Goal: Task Accomplishment & Management: Complete application form

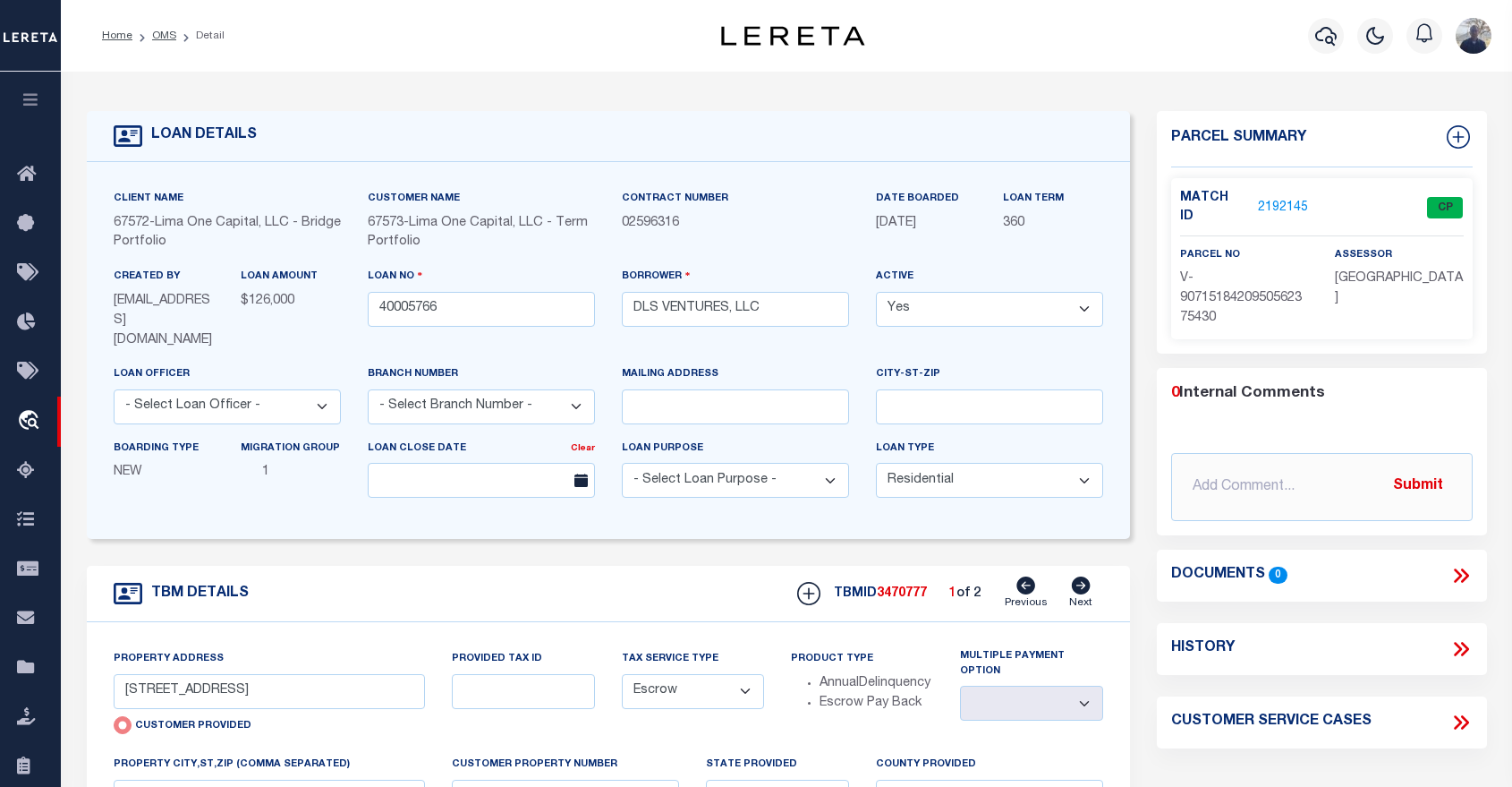
select select "10"
select select "Escrow"
click at [1099, 26] on div "Profile Sign out" at bounding box center [1204, 36] width 588 height 62
click at [479, 80] on div "LOAN DETAILS Client Name 67572" at bounding box center [786, 636] width 1451 height 1128
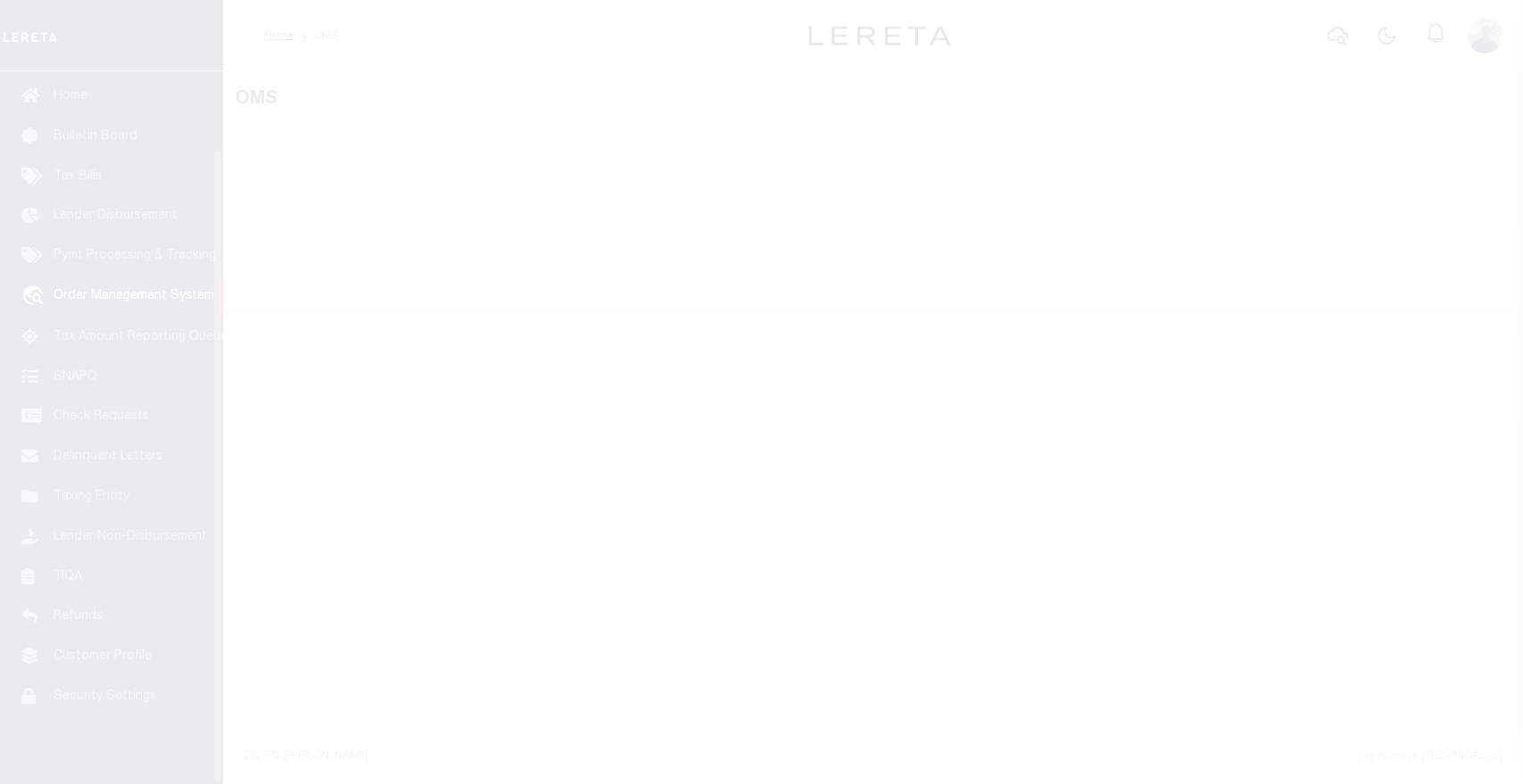
scroll to position [86, 0]
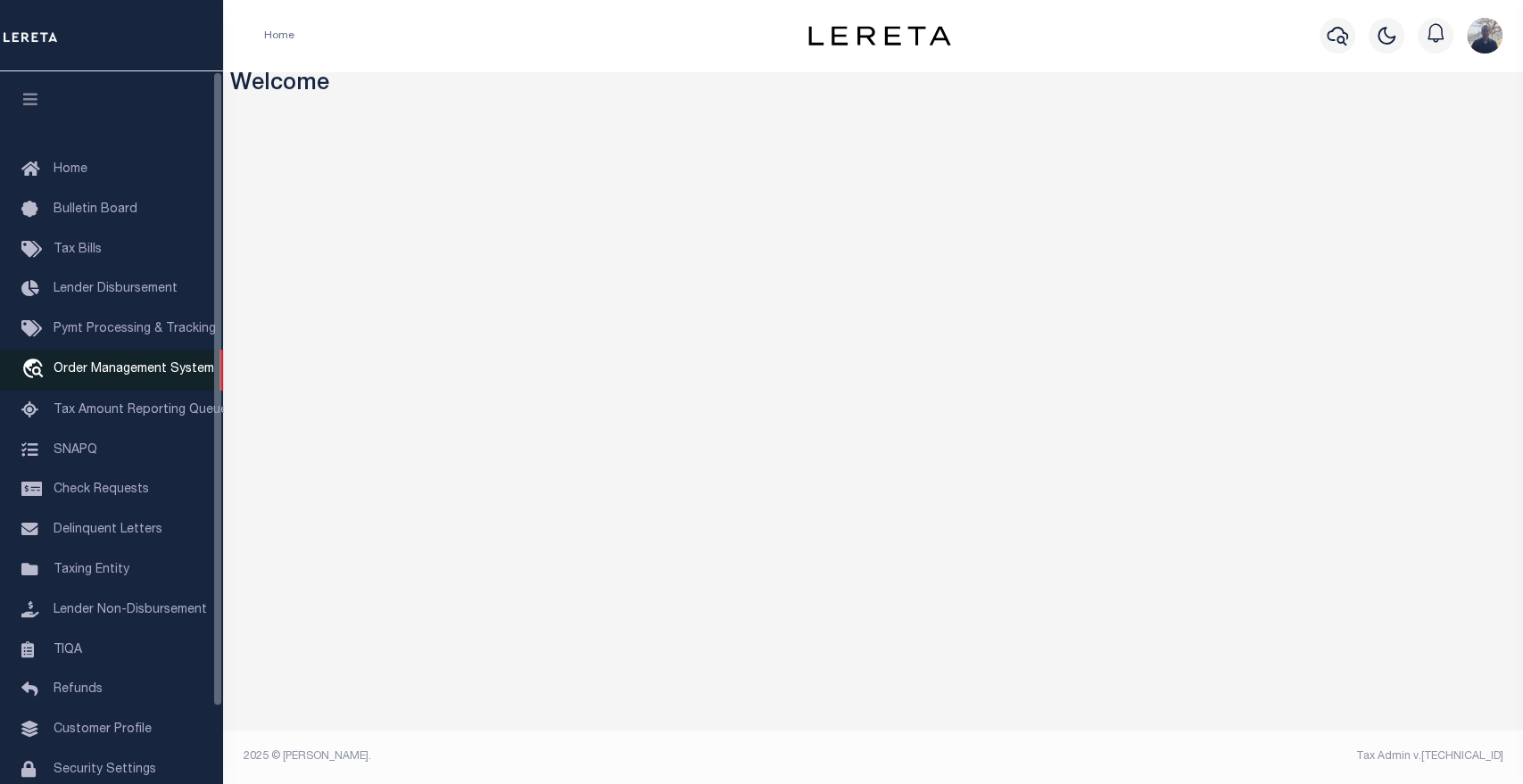
click at [115, 376] on span "Order Management System" at bounding box center [134, 369] width 161 height 13
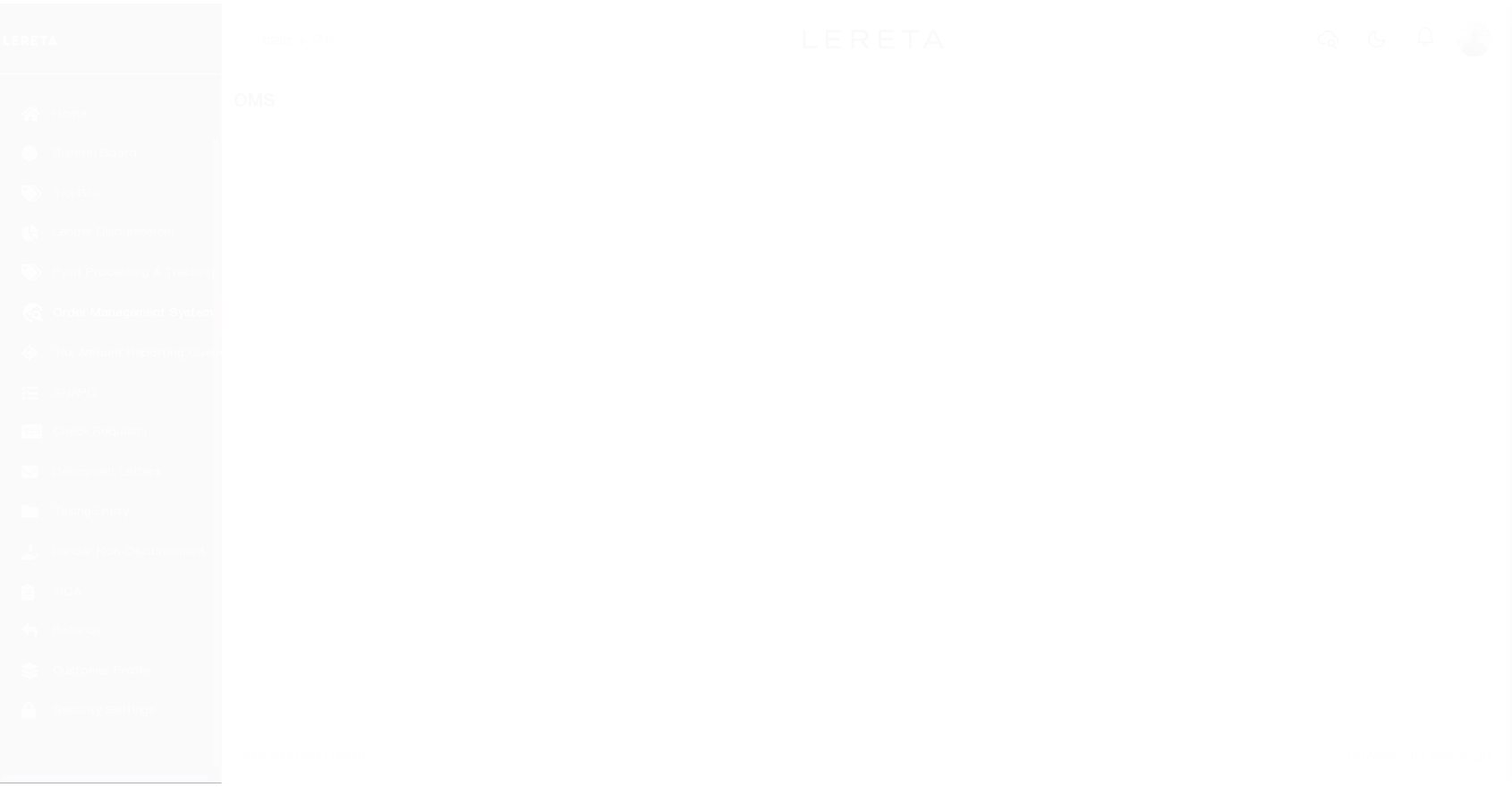
scroll to position [86, 0]
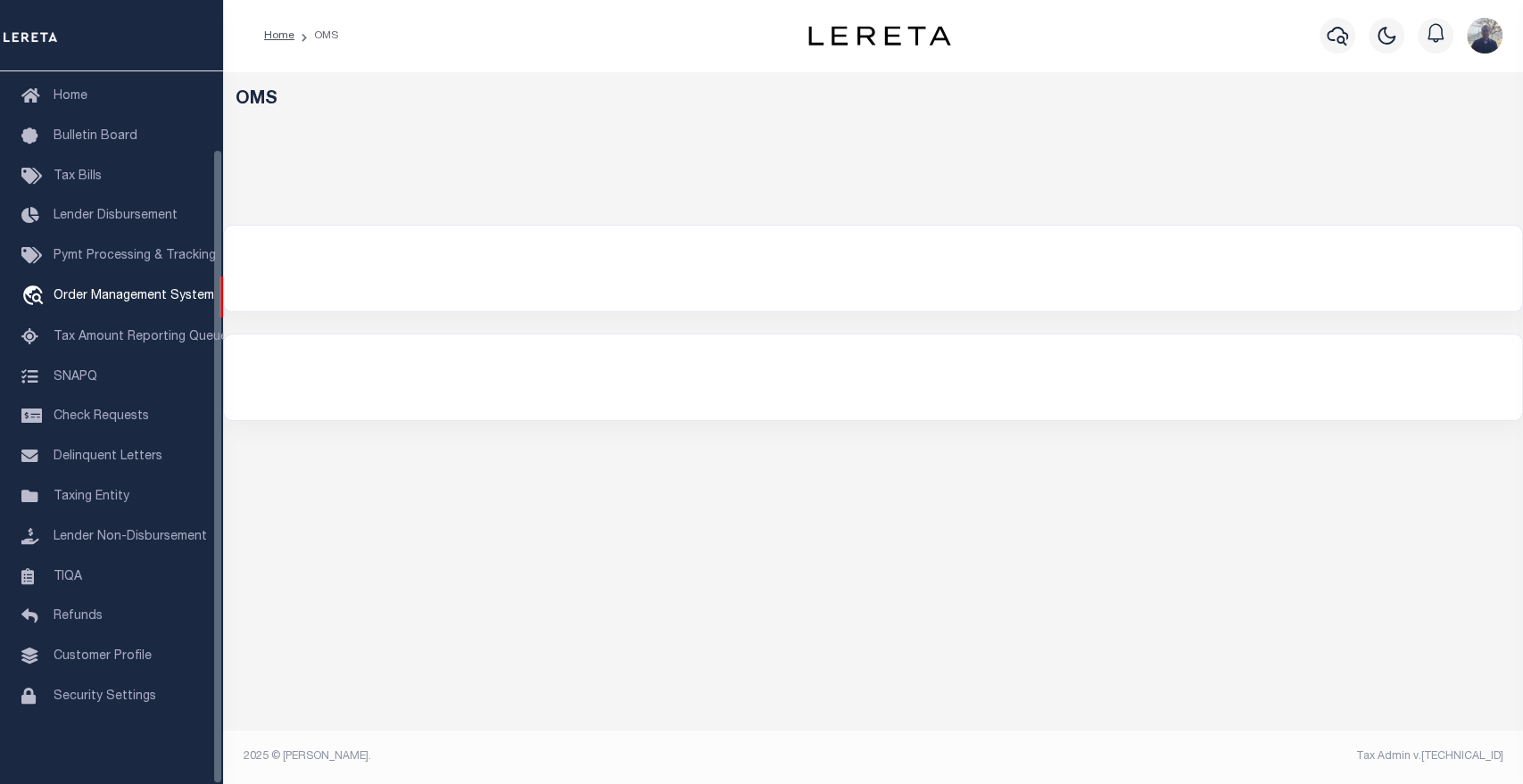
select select "200"
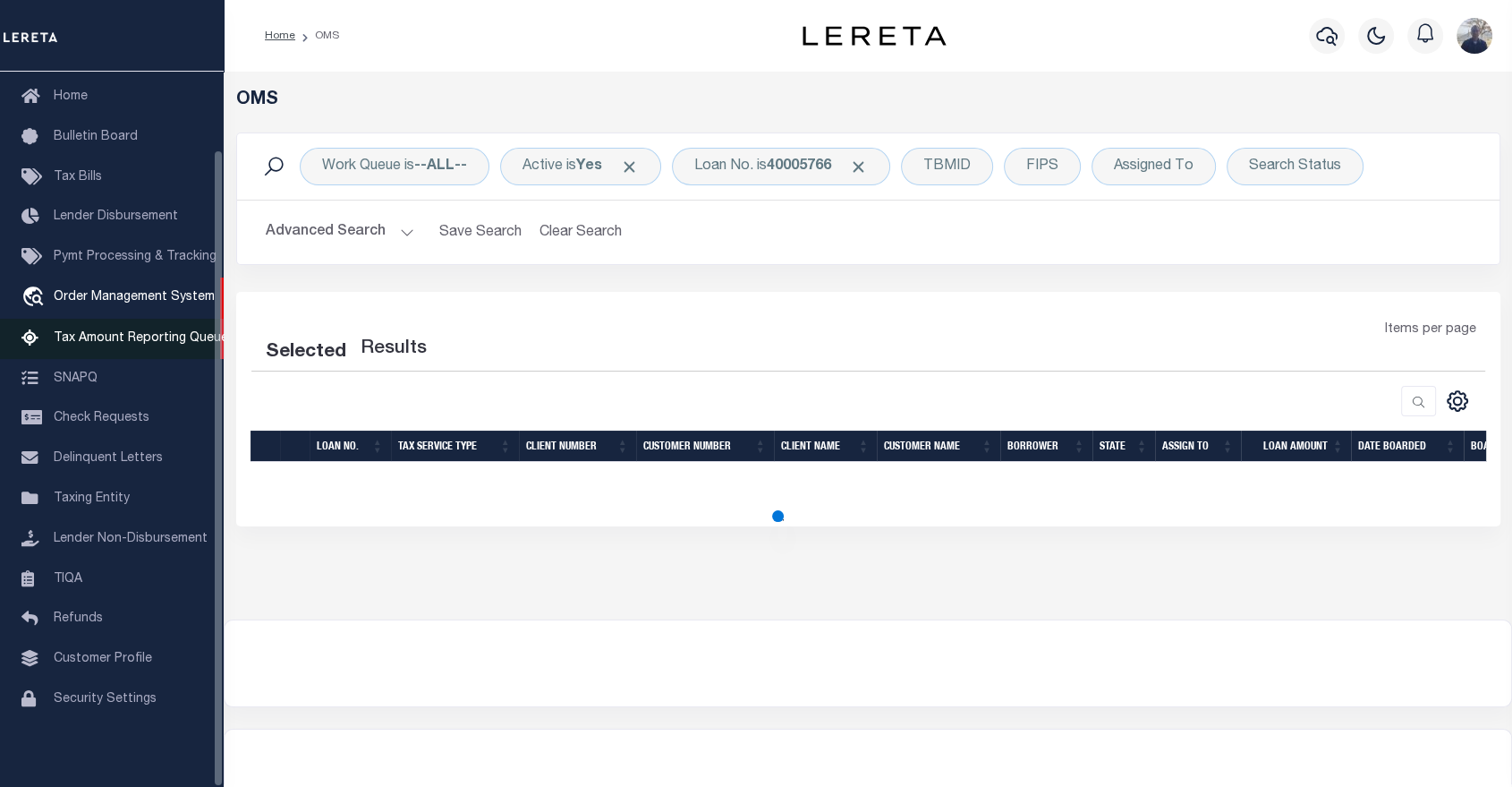
select select "200"
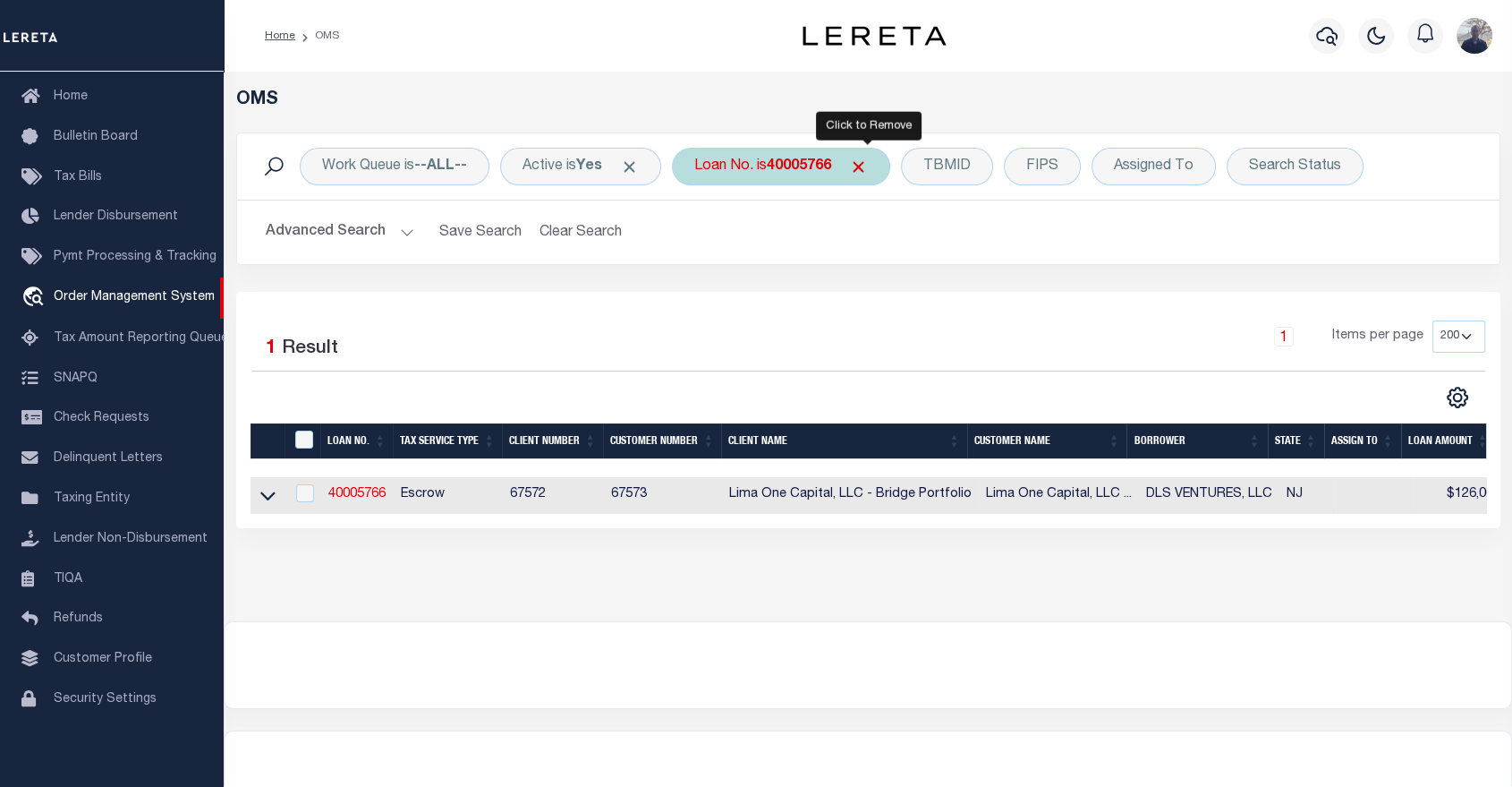
click at [866, 163] on span "Click to Remove" at bounding box center [858, 167] width 18 height 18
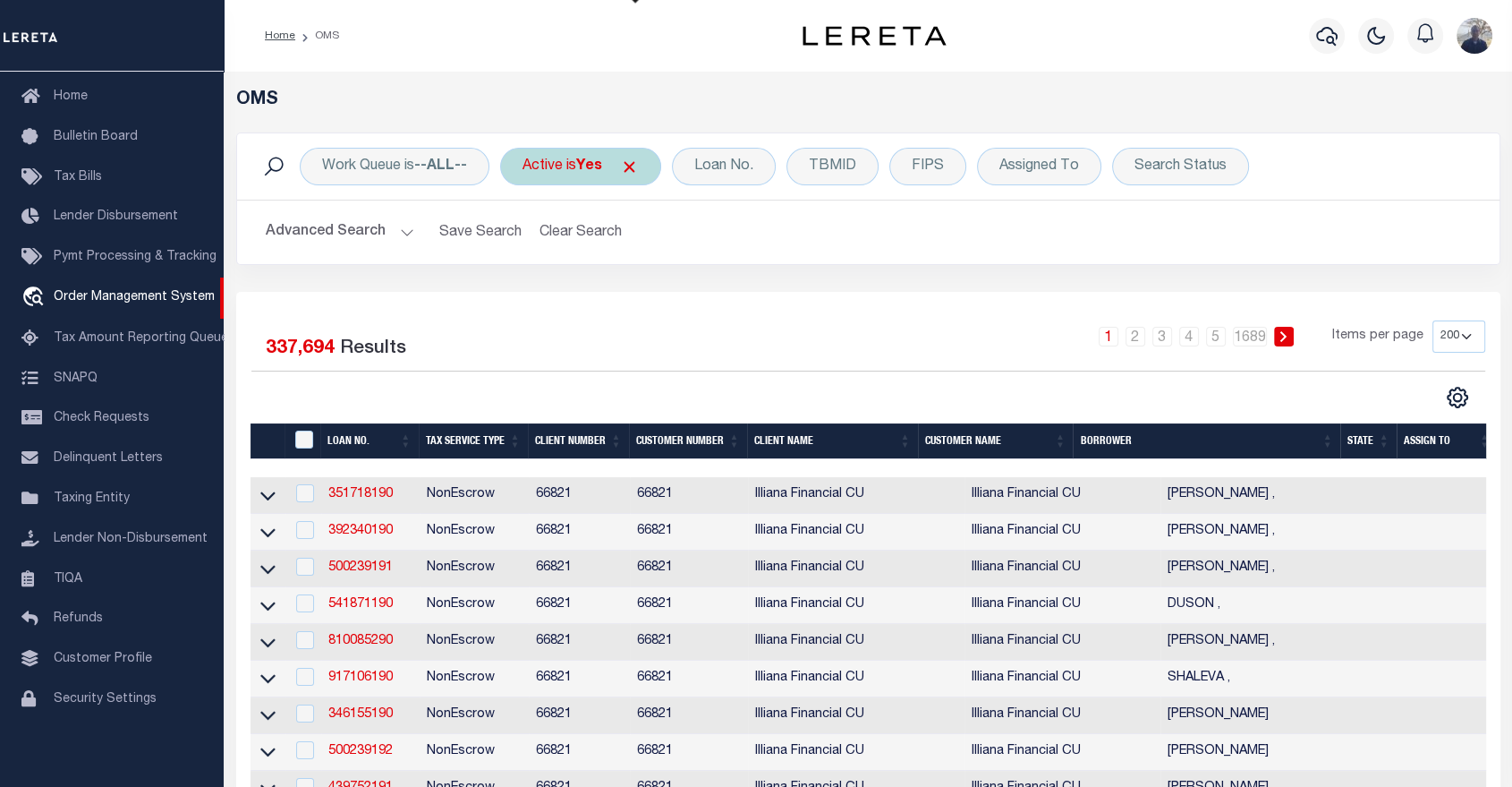
click at [637, 165] on span "Click to Remove" at bounding box center [629, 167] width 18 height 18
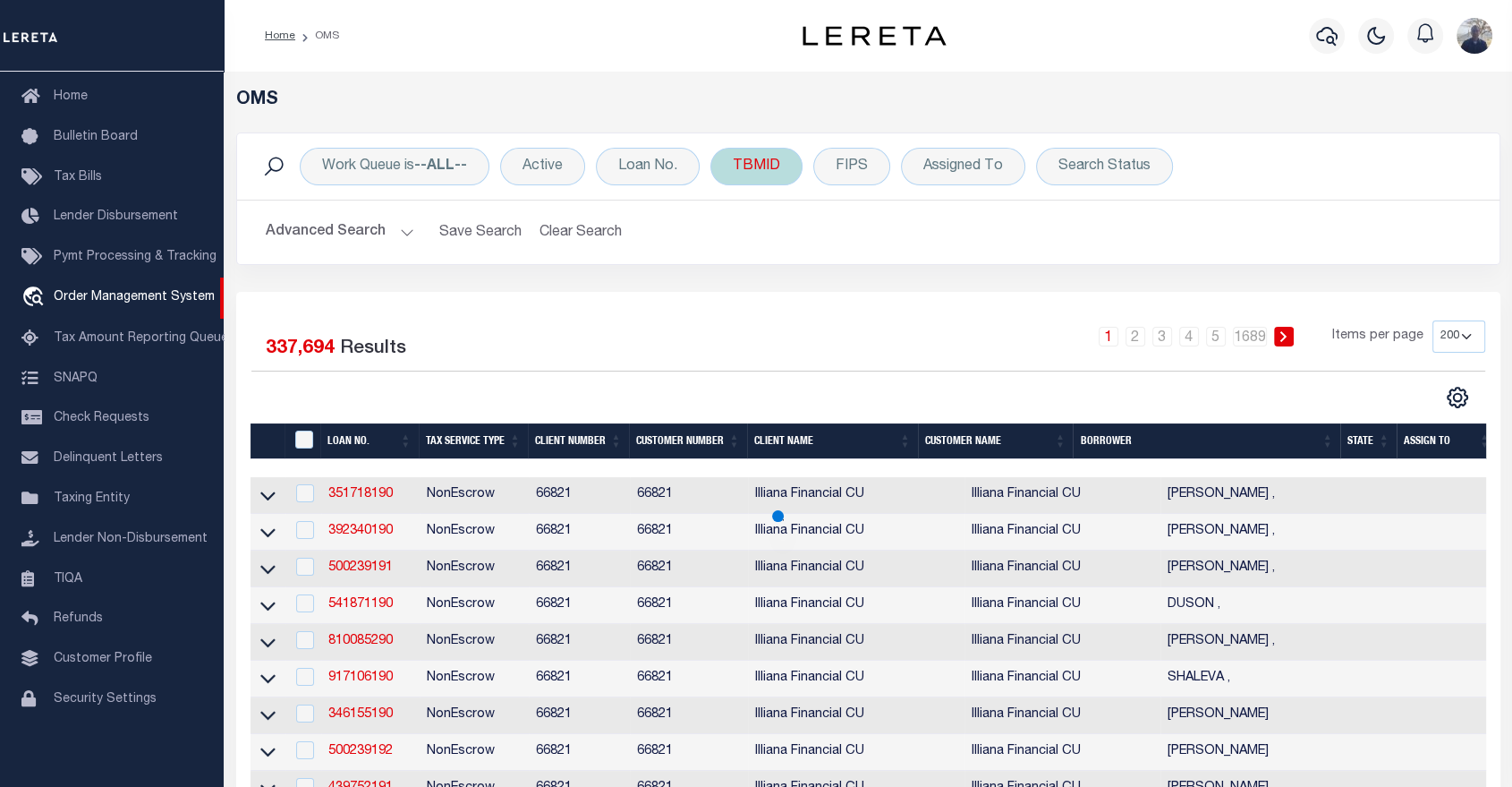
click at [754, 166] on div "TBMID" at bounding box center [756, 166] width 92 height 38
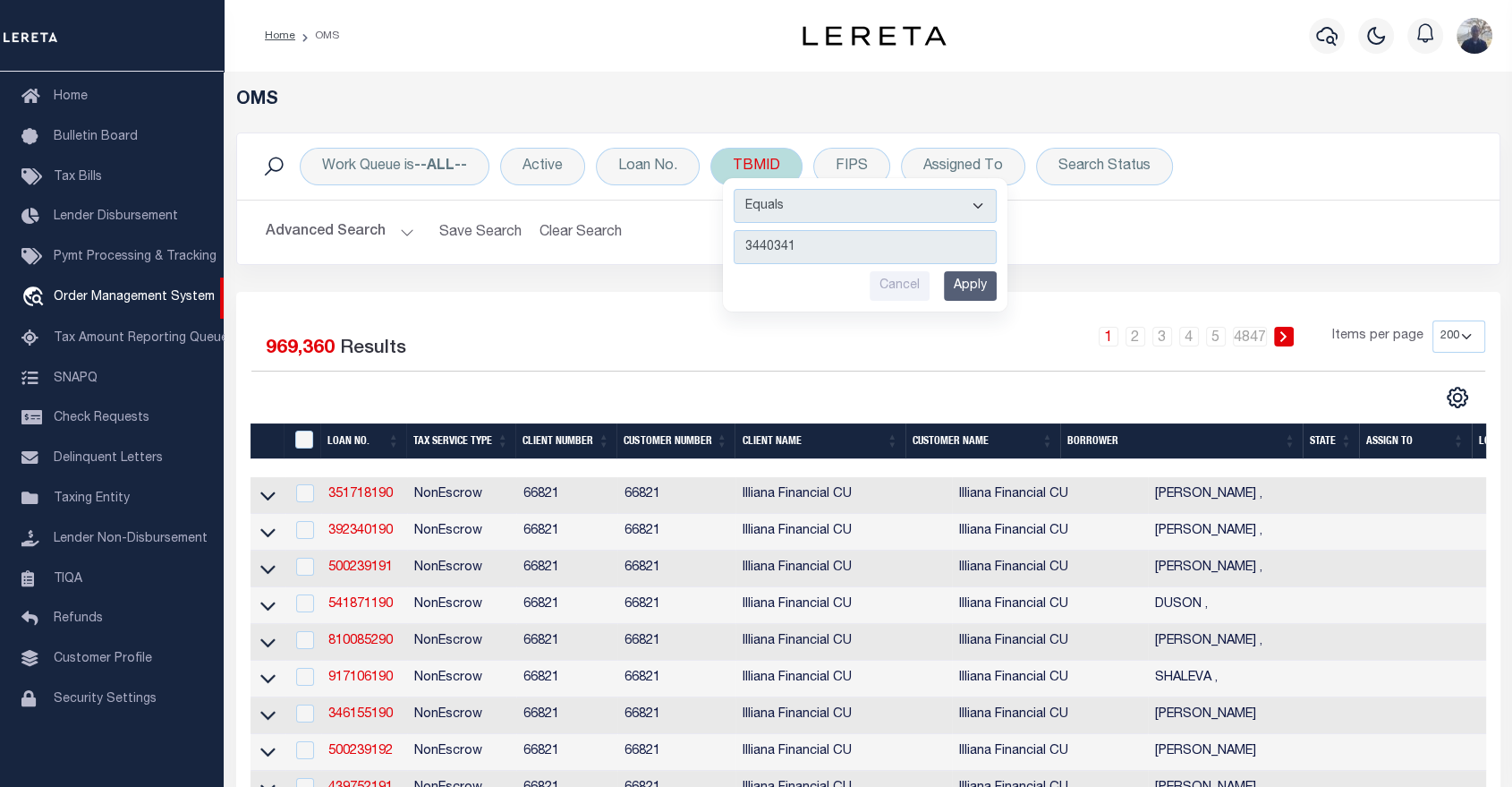
type input "3440341"
click at [971, 278] on input "Apply" at bounding box center [970, 286] width 53 height 29
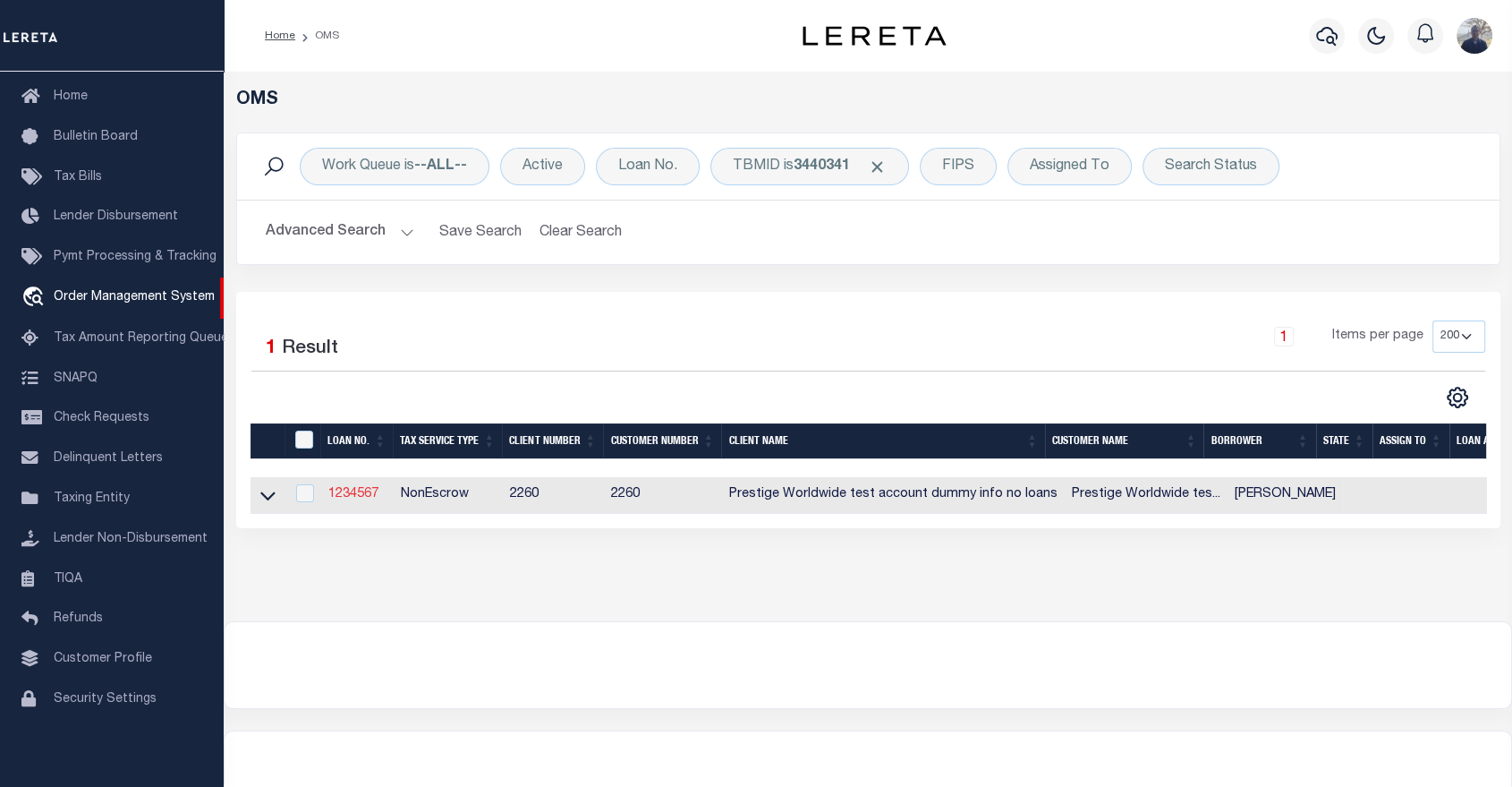
click at [361, 493] on link "1234567" at bounding box center [353, 494] width 50 height 13
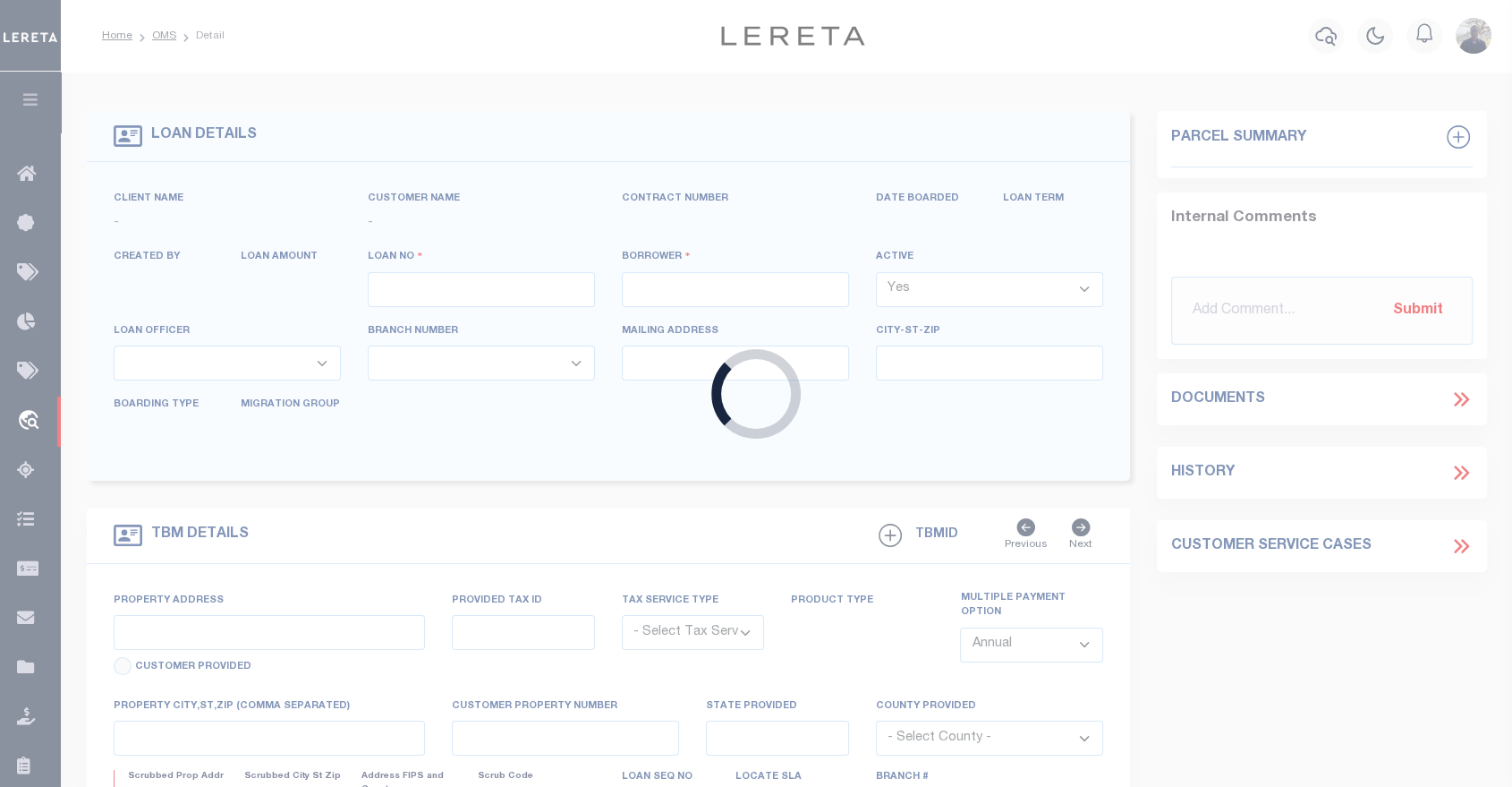
type input "1234567"
type input "Hestor McCleary"
select select "False"
select select
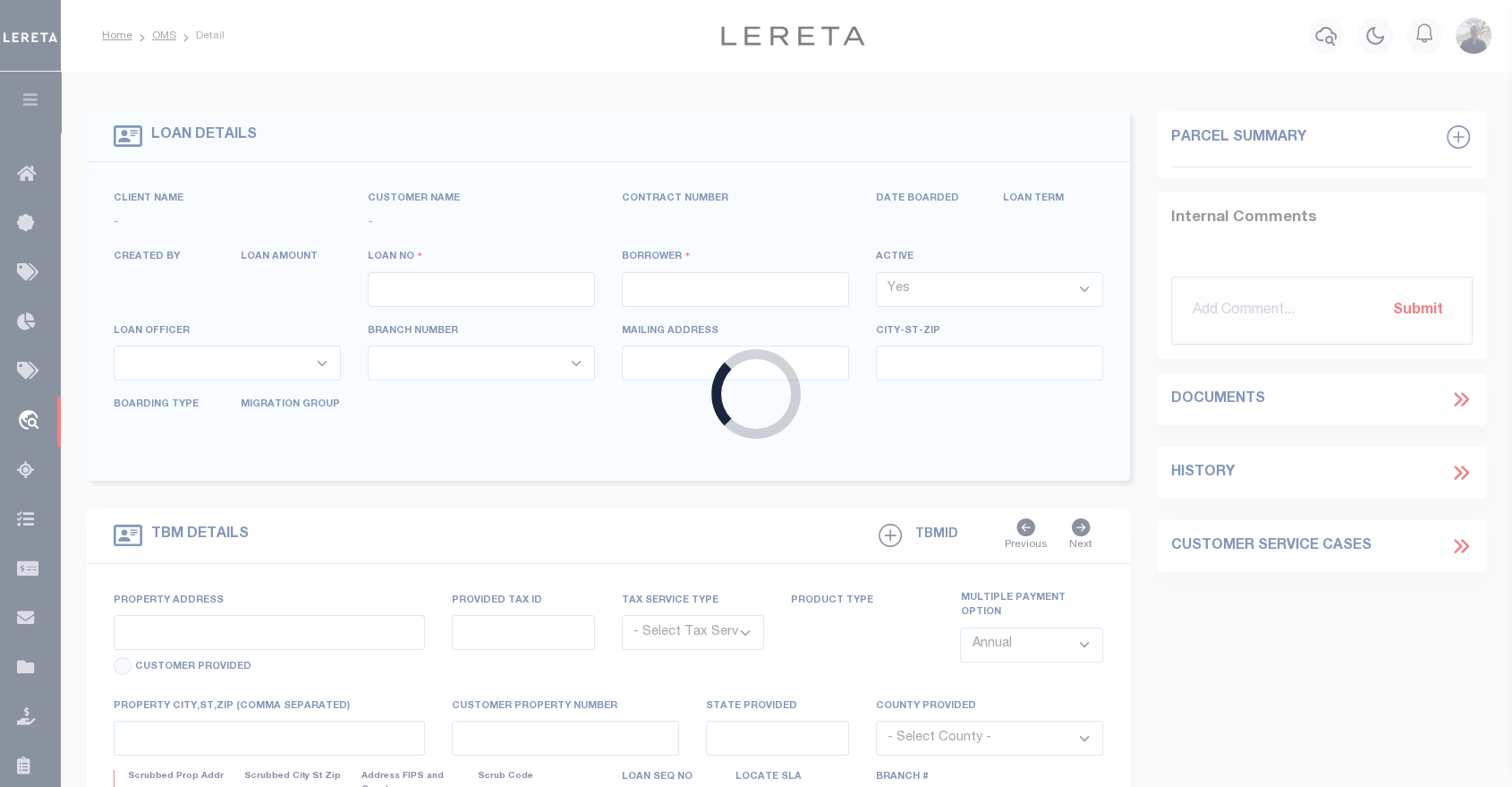
type input "594 College Crest"
type input "Westerville OH 30047"
type input "06/02/2025"
select select "10"
select select "NonEscrow"
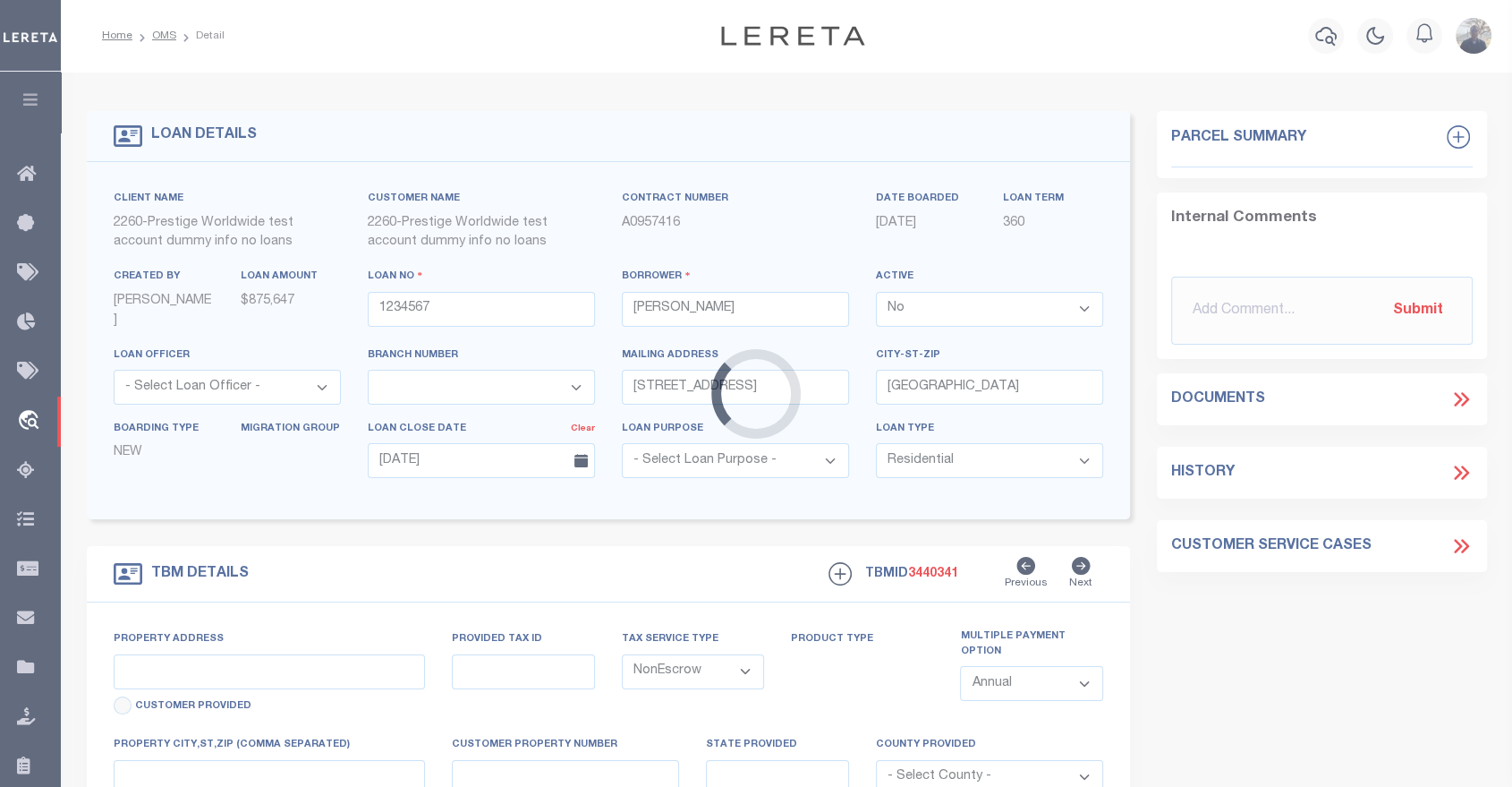
type input "594 College Crest"
select select
type input "Westerville OH 30047"
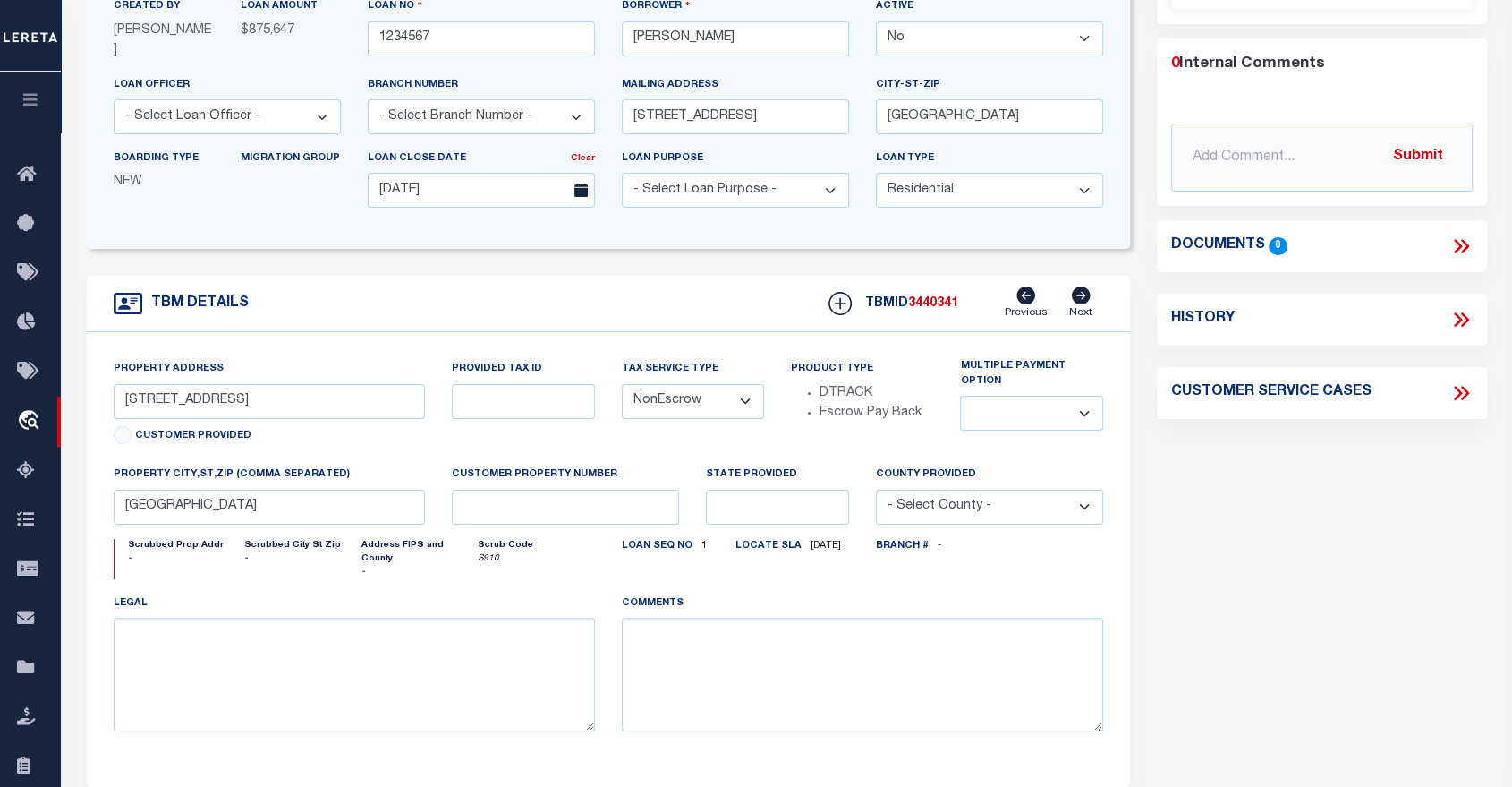
scroll to position [318, 0]
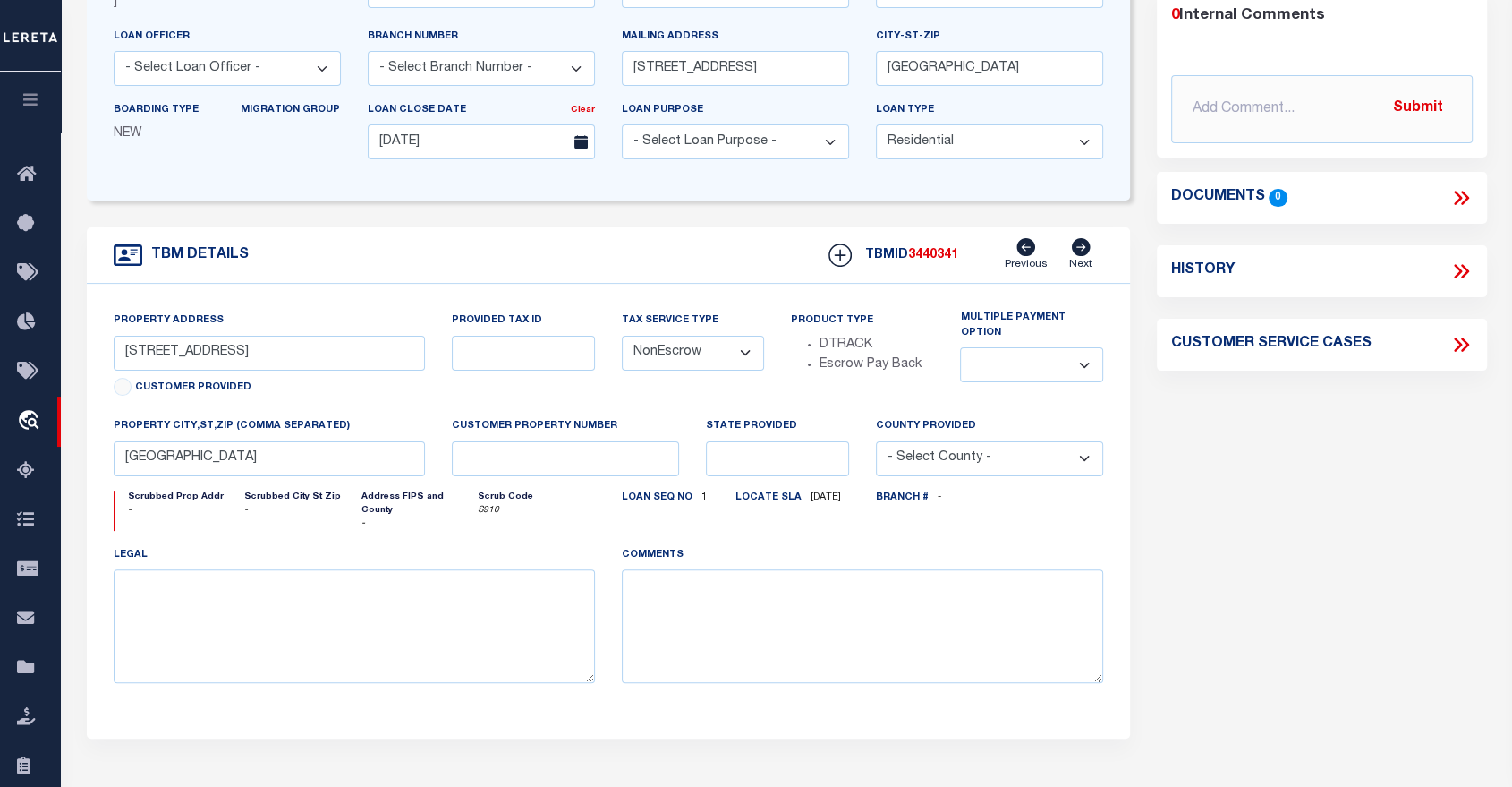
click at [1079, 358] on select at bounding box center [1031, 365] width 142 height 35
click at [1086, 459] on select "- Select County - Abbeville Acadia Accomack Ada Adair Adams Addison Adjuntas Ag…" at bounding box center [989, 459] width 227 height 35
click at [1160, 466] on div "Parcel Summary Match ID 2149545 0" at bounding box center [1321, 300] width 357 height 1015
click at [383, 275] on div "TBM DETAILS TBMID 3440341 Previous Next" at bounding box center [609, 255] width 1043 height 56
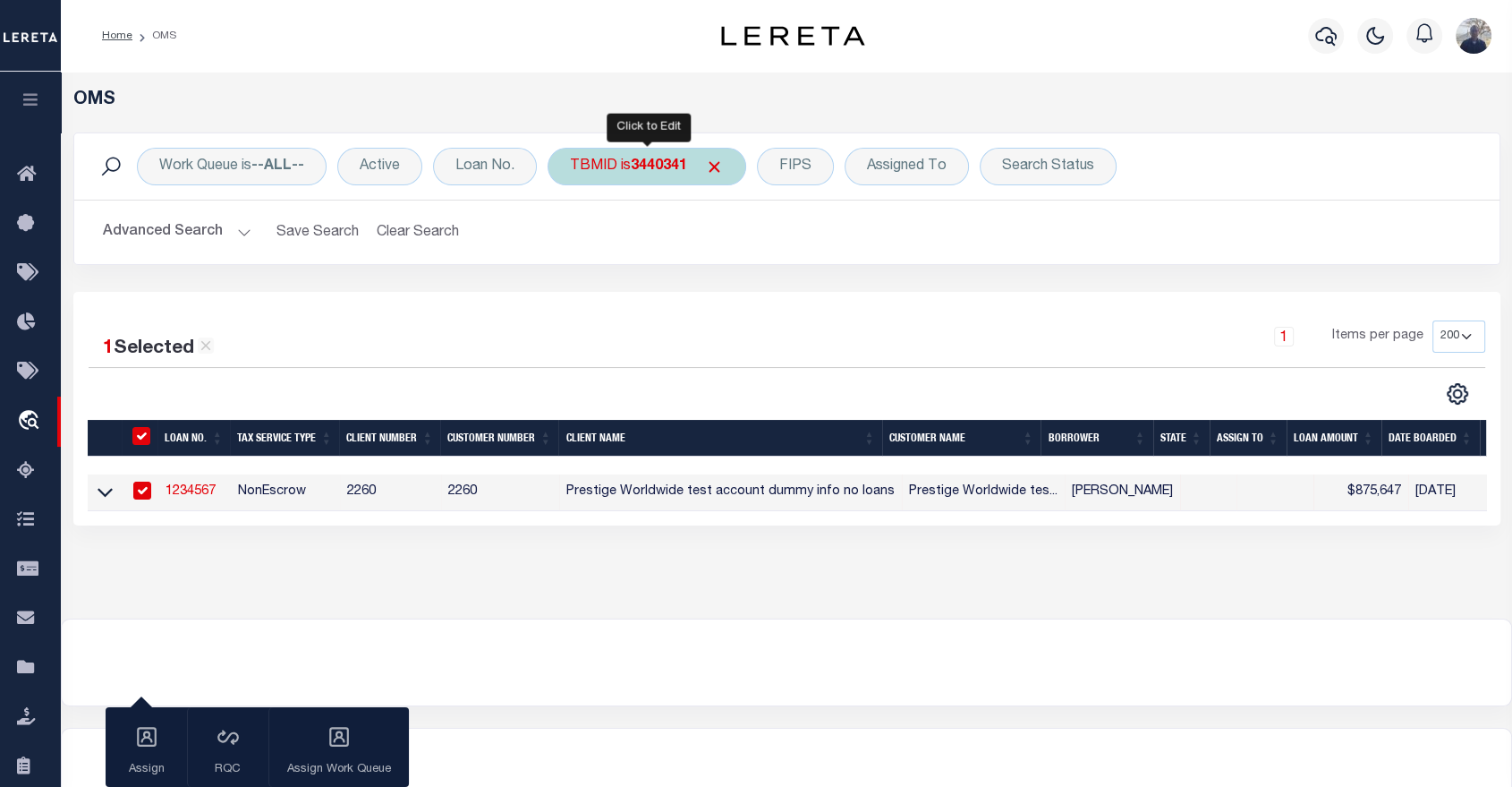
click at [661, 165] on b "3440341" at bounding box center [658, 167] width 56 height 15
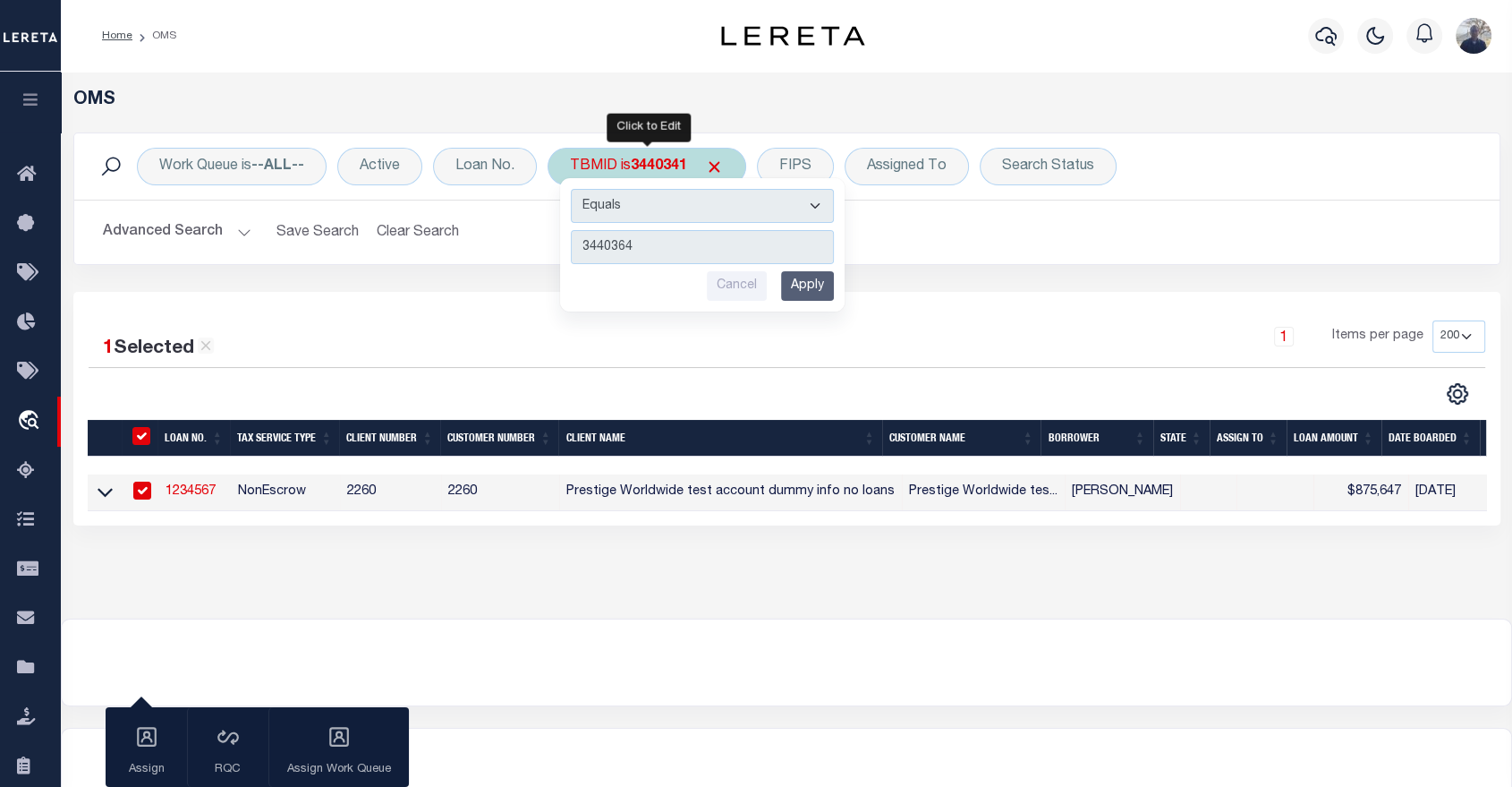
type input "3440364"
click at [813, 281] on input "Apply" at bounding box center [808, 286] width 53 height 29
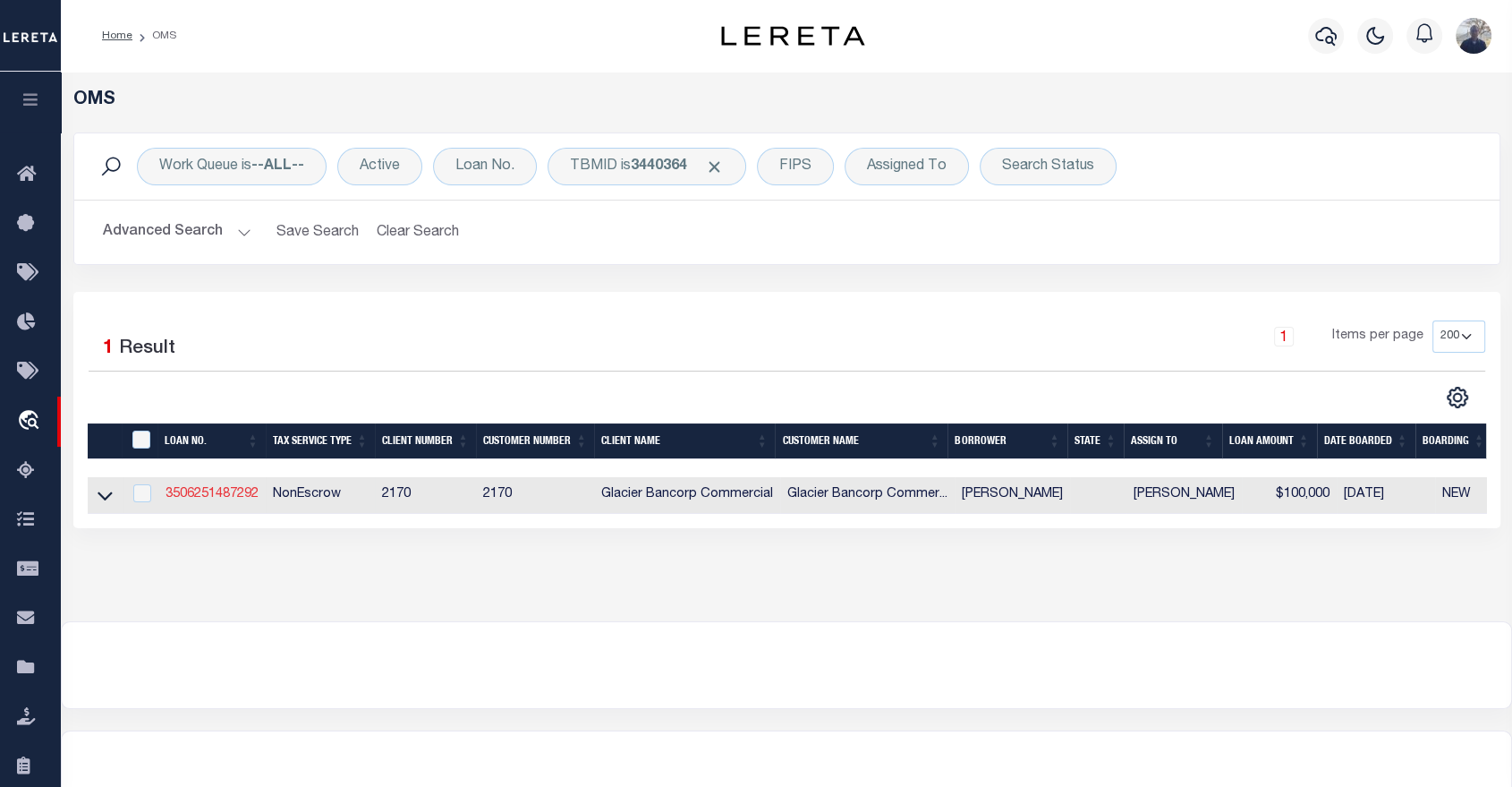
click at [203, 498] on link "3506251487292" at bounding box center [212, 494] width 93 height 13
type input "3506251487292"
type input "JEFFREY J TRIPP"
select select "True"
select select
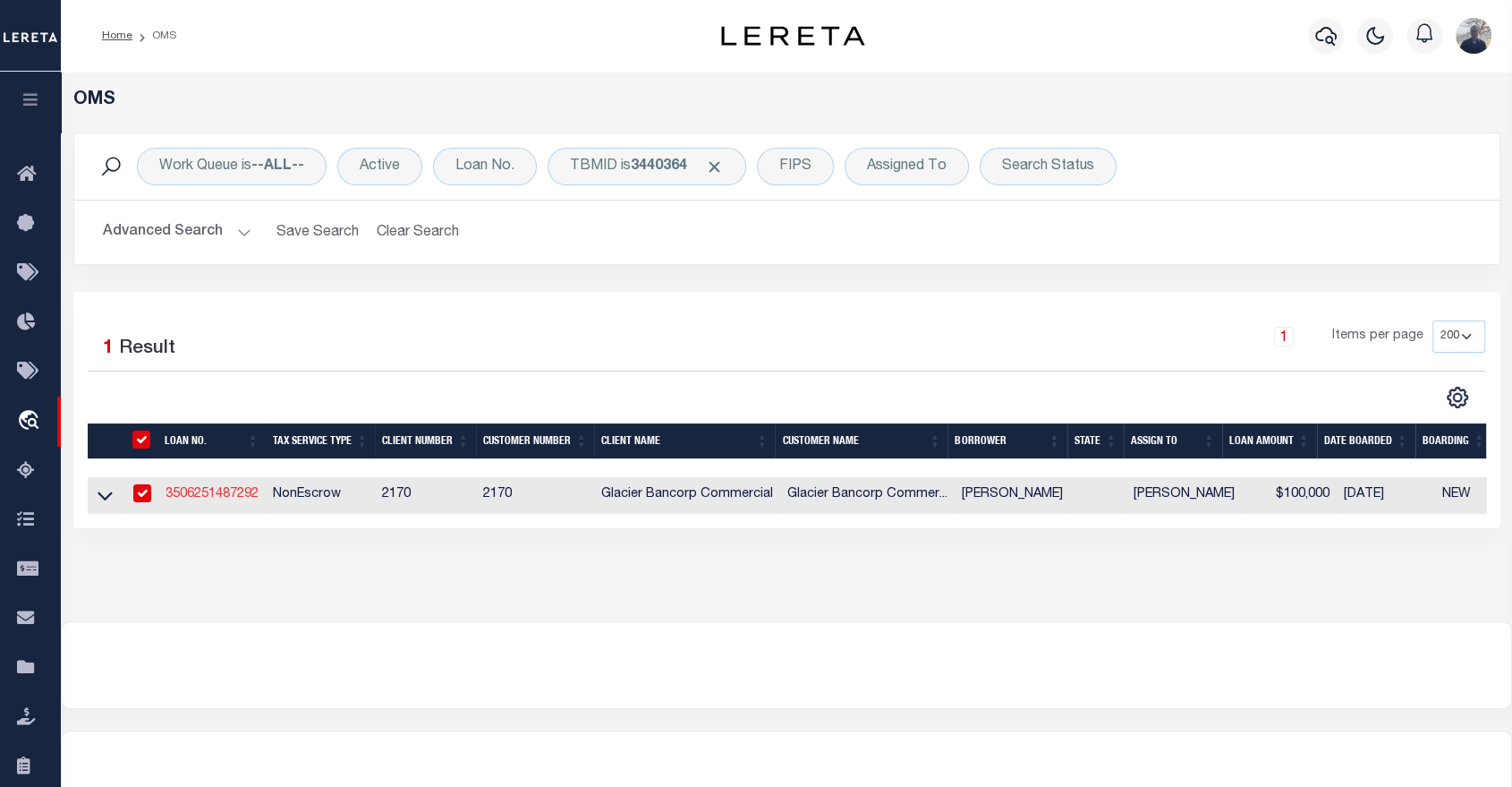
type input "2244 WYOMIN ST"
type input "MISSOULA MT 59801"
select select "200"
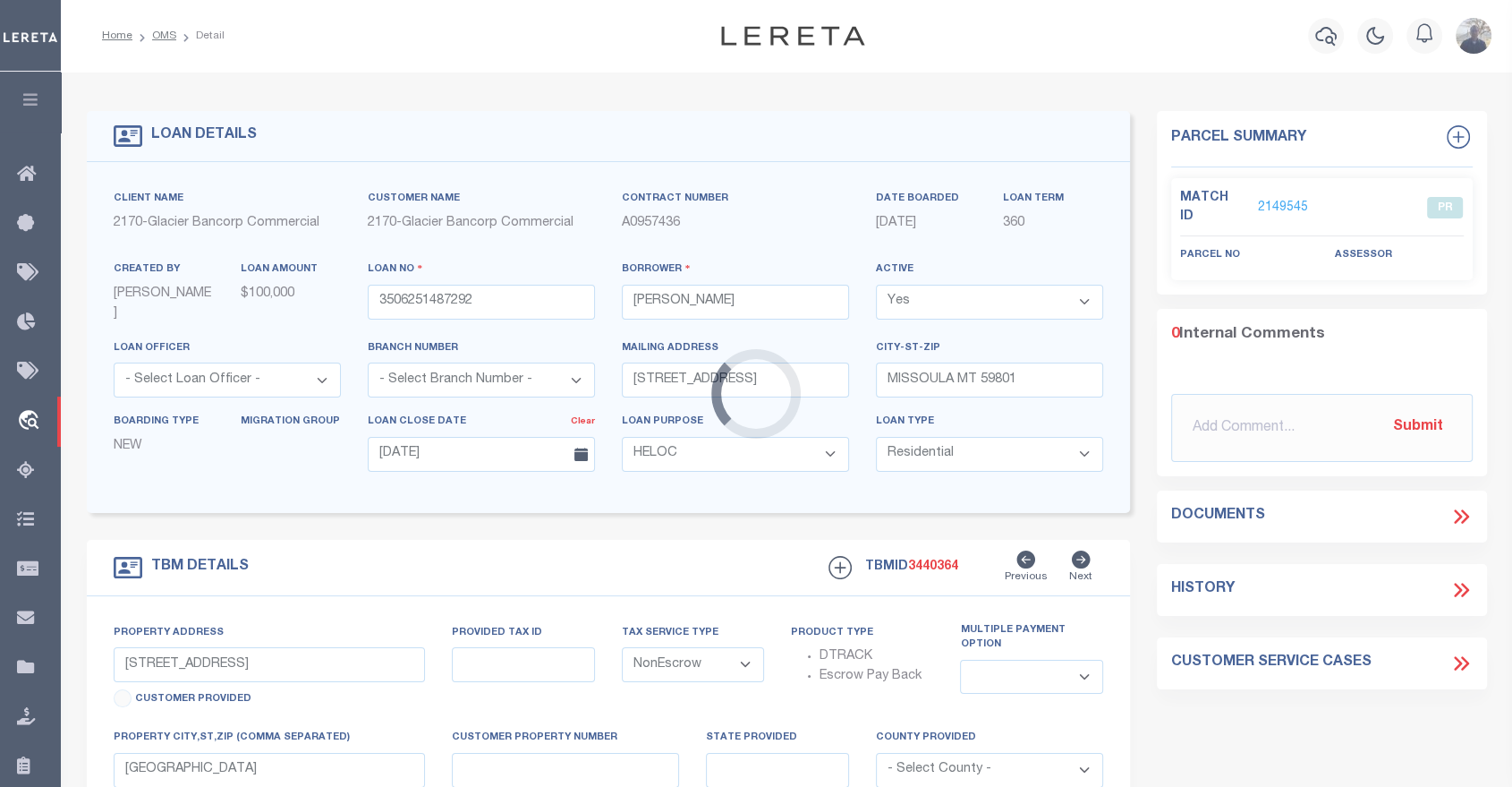
type input "2244 WYOMIN ST"
type input "105607"
select select
type input "MISSOULA MT 59801"
select select "4570"
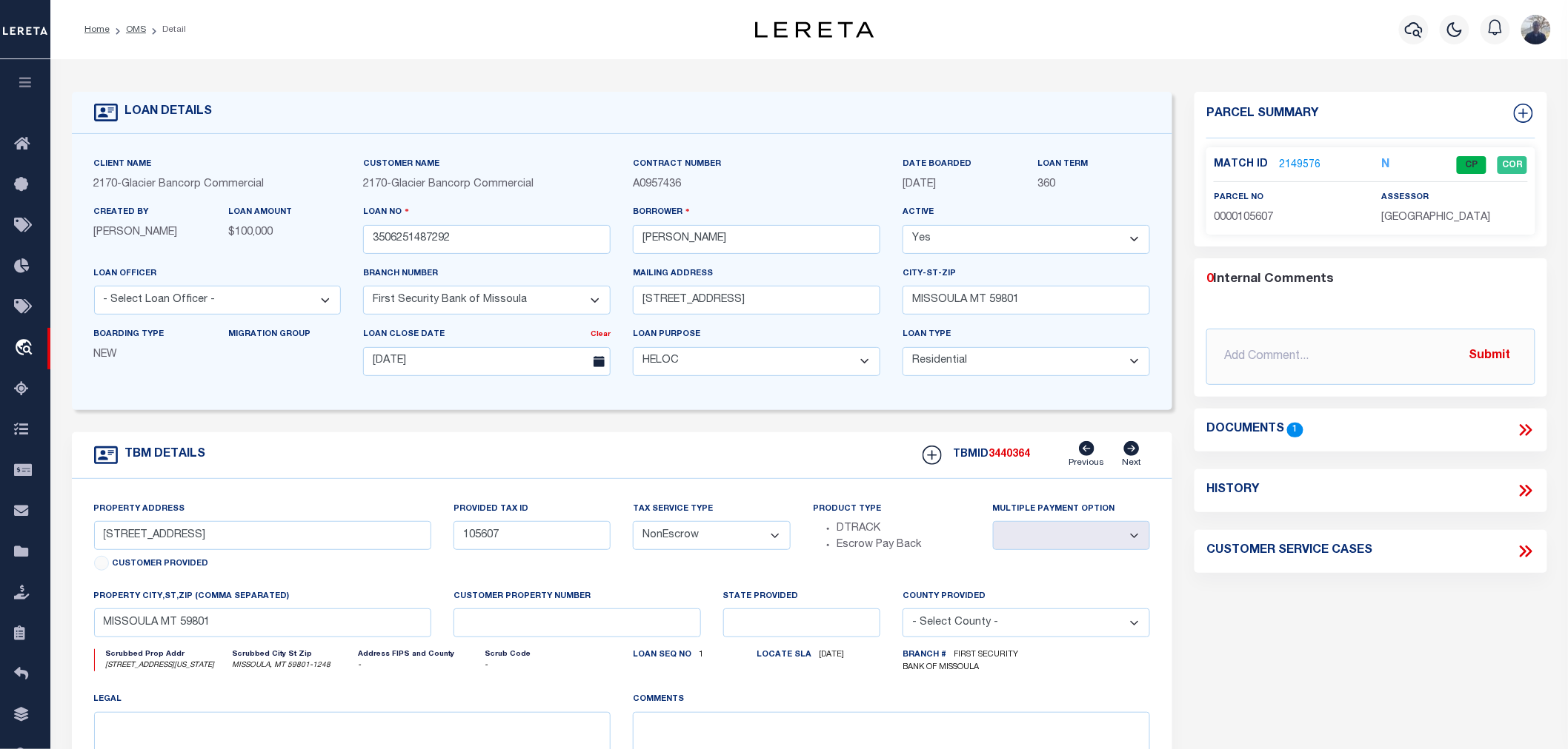
click at [1235, 487] on h4 "History" at bounding box center [1232, 490] width 52 height 14
click at [1264, 483] on icon at bounding box center [1525, 490] width 19 height 19
select select "100"
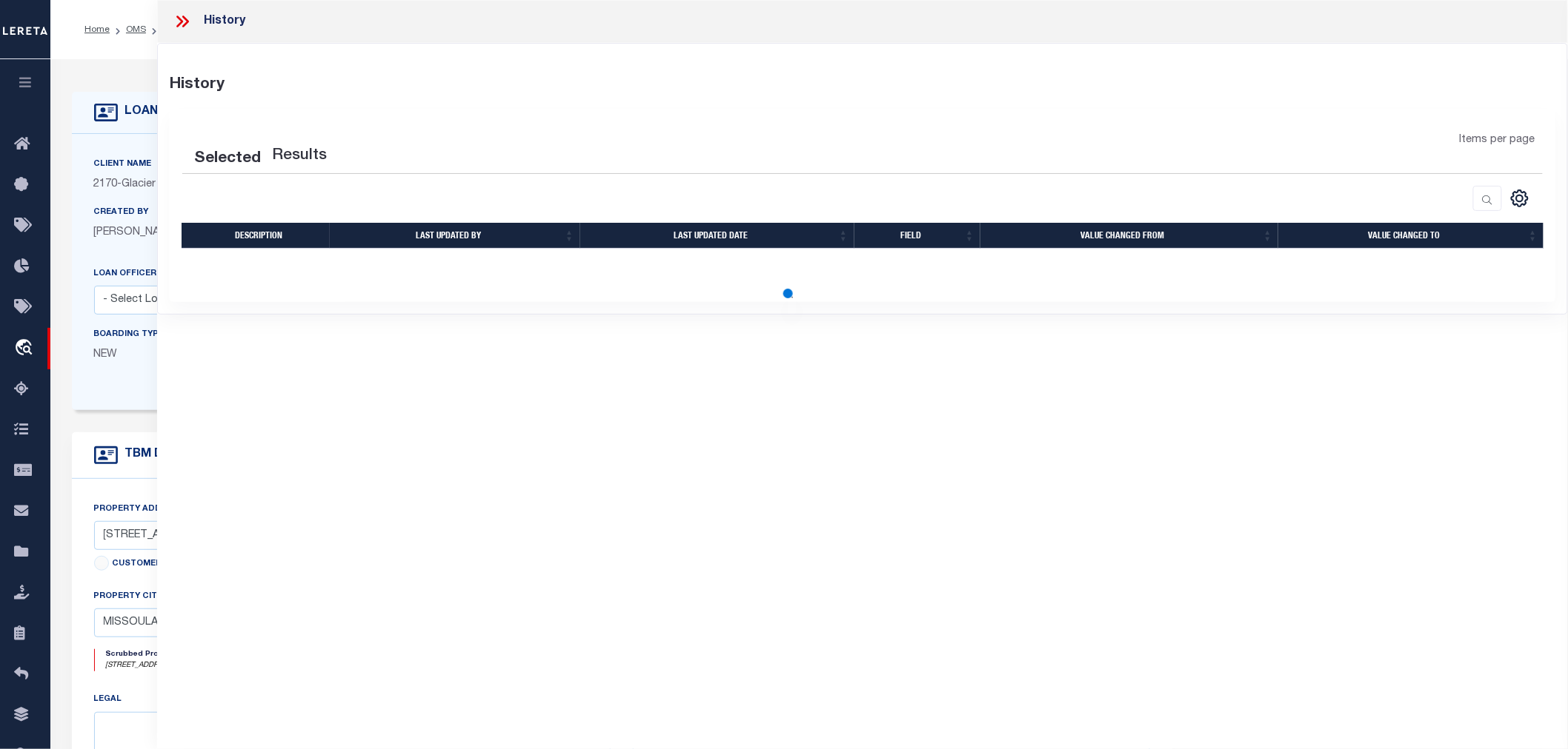
select select "100"
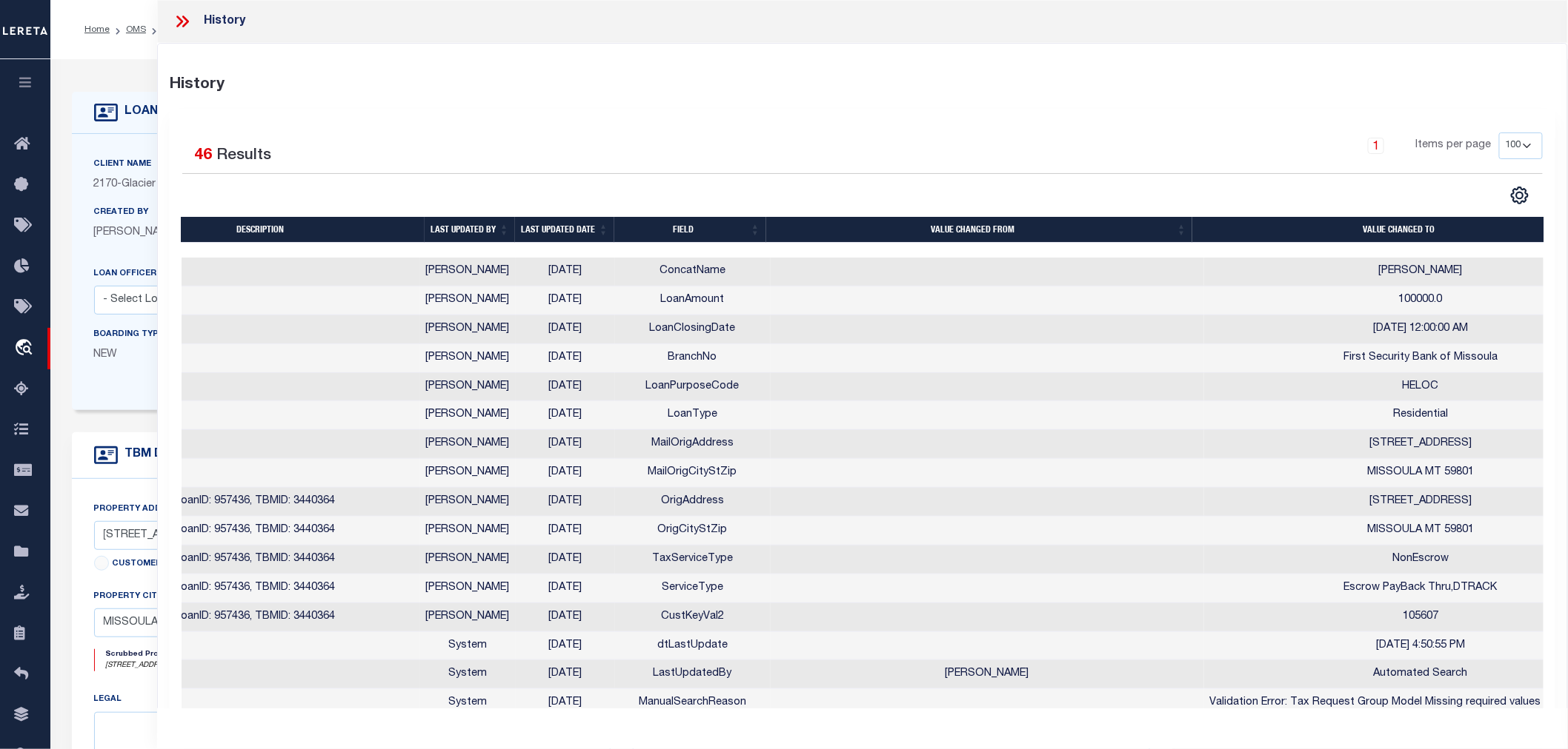
click at [175, 22] on icon at bounding box center [181, 21] width 19 height 19
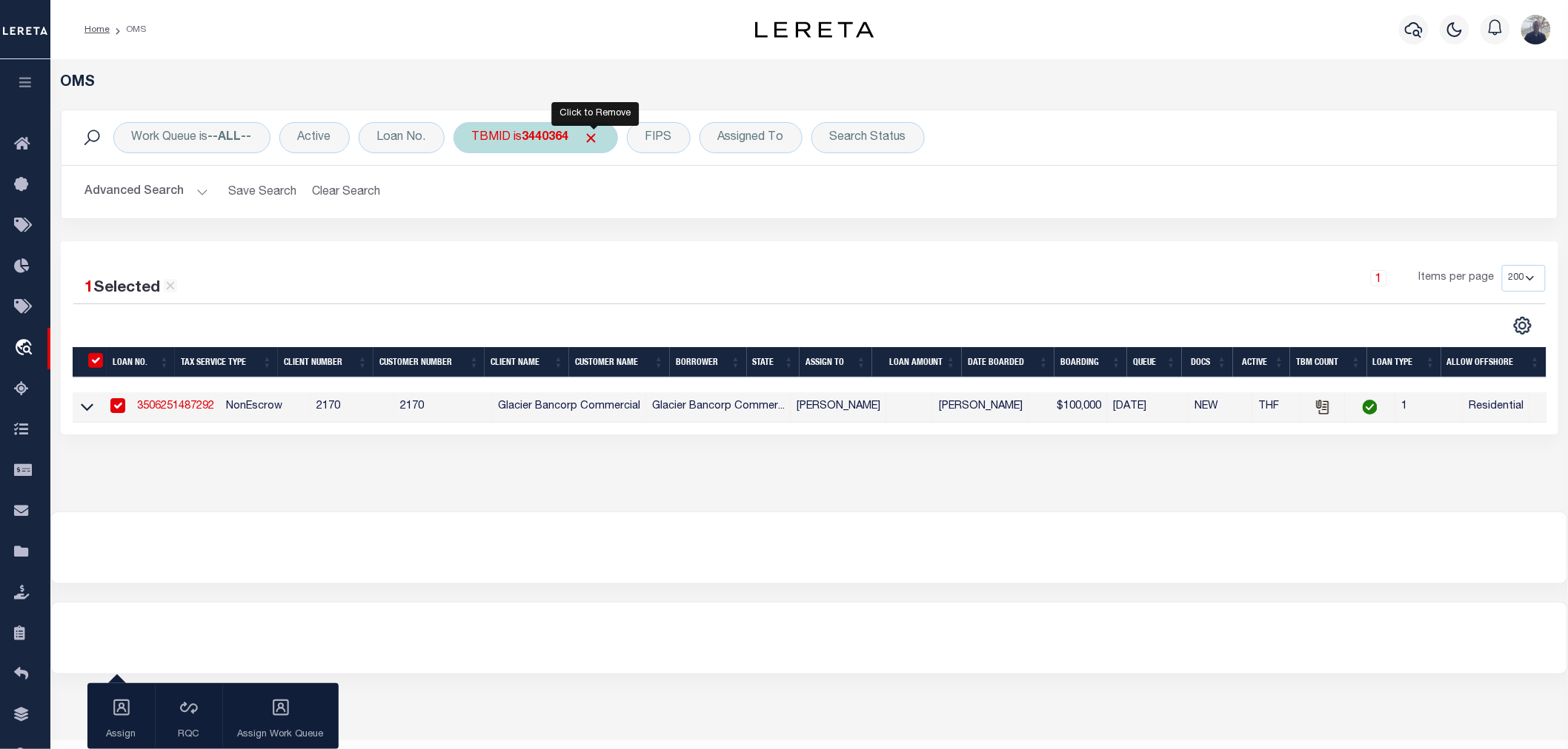
click at [595, 135] on span "Click to Remove" at bounding box center [592, 138] width 15 height 15
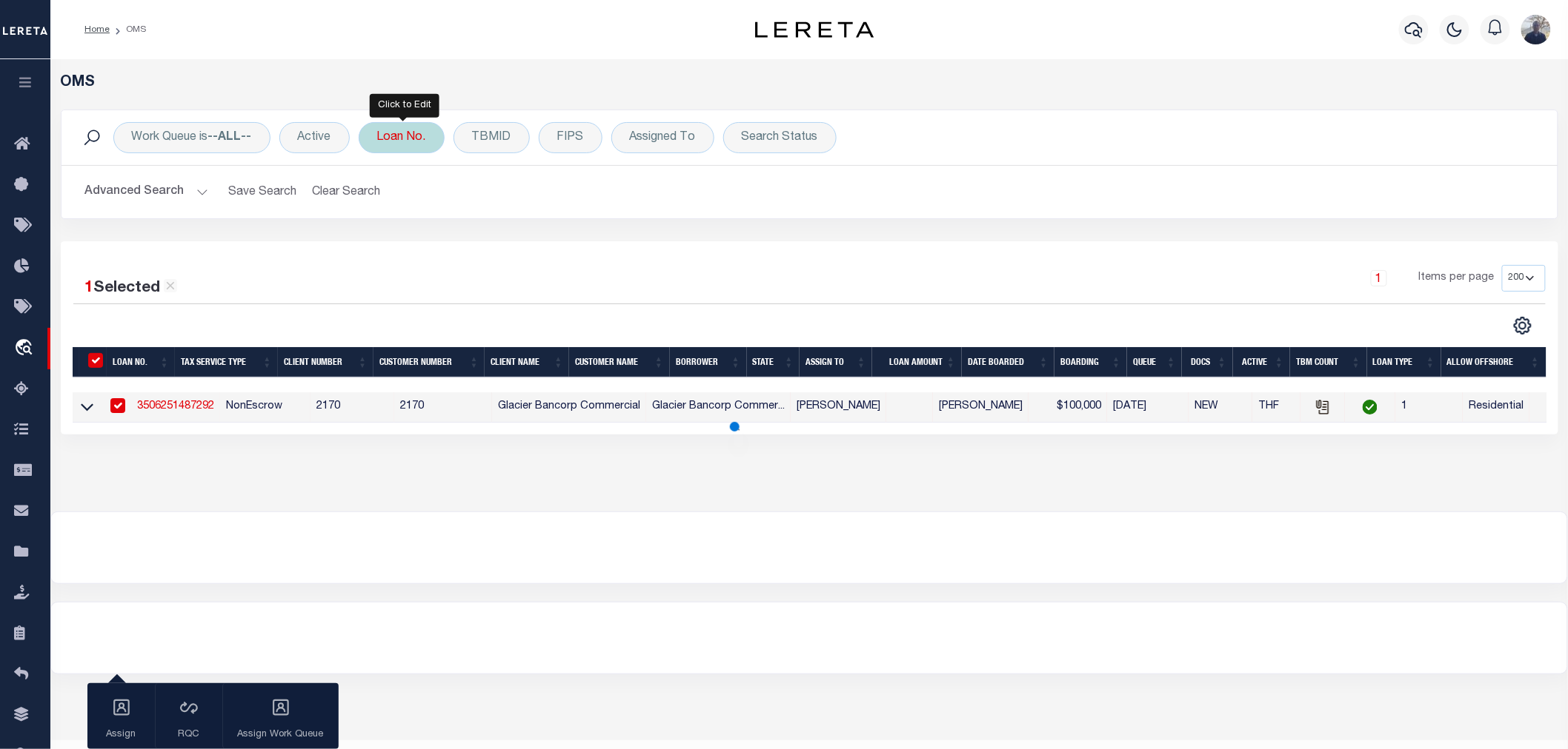
click at [393, 138] on div "Loan No." at bounding box center [401, 137] width 86 height 31
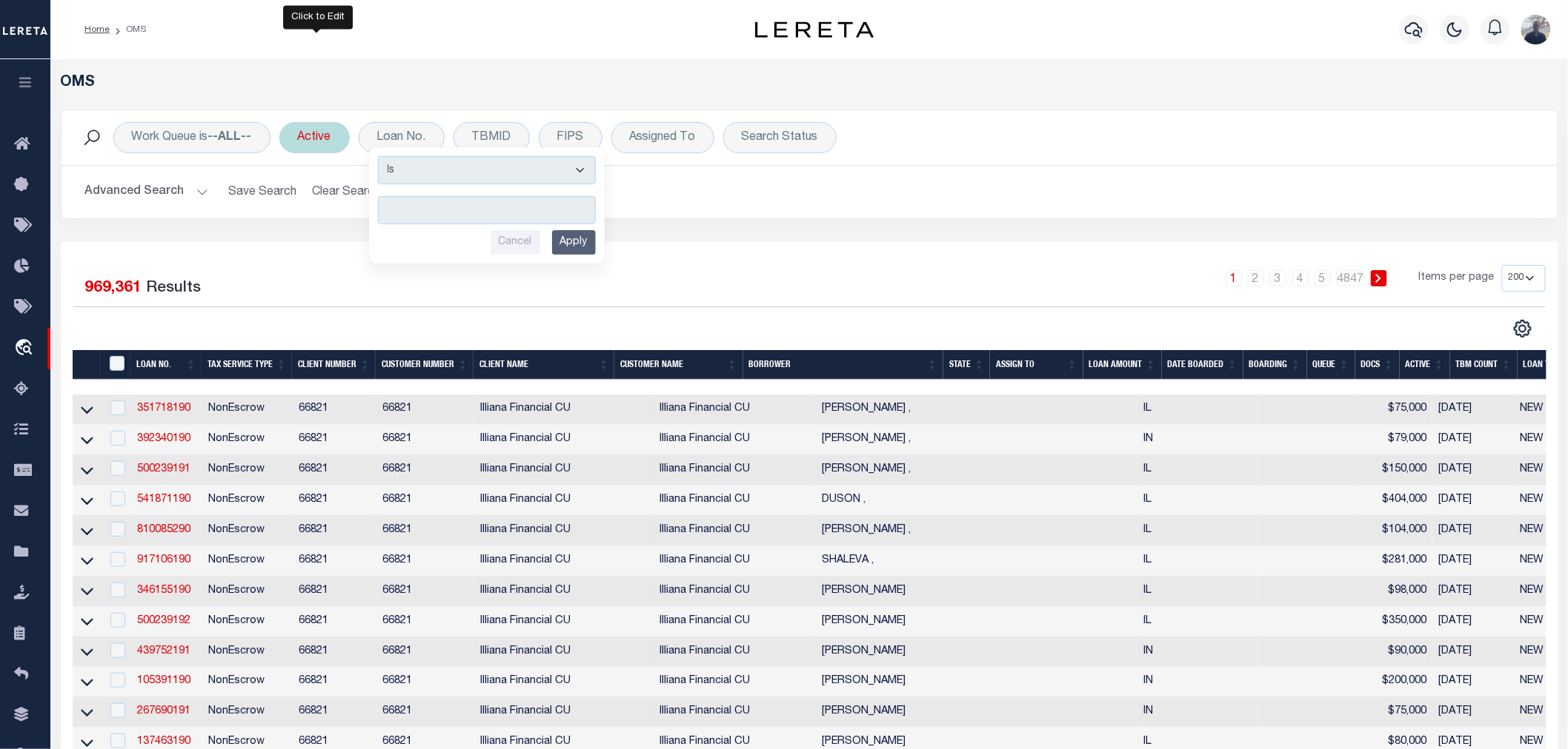
click at [316, 139] on div "Active" at bounding box center [314, 137] width 71 height 31
click at [503, 240] on input "Apply" at bounding box center [494, 242] width 44 height 24
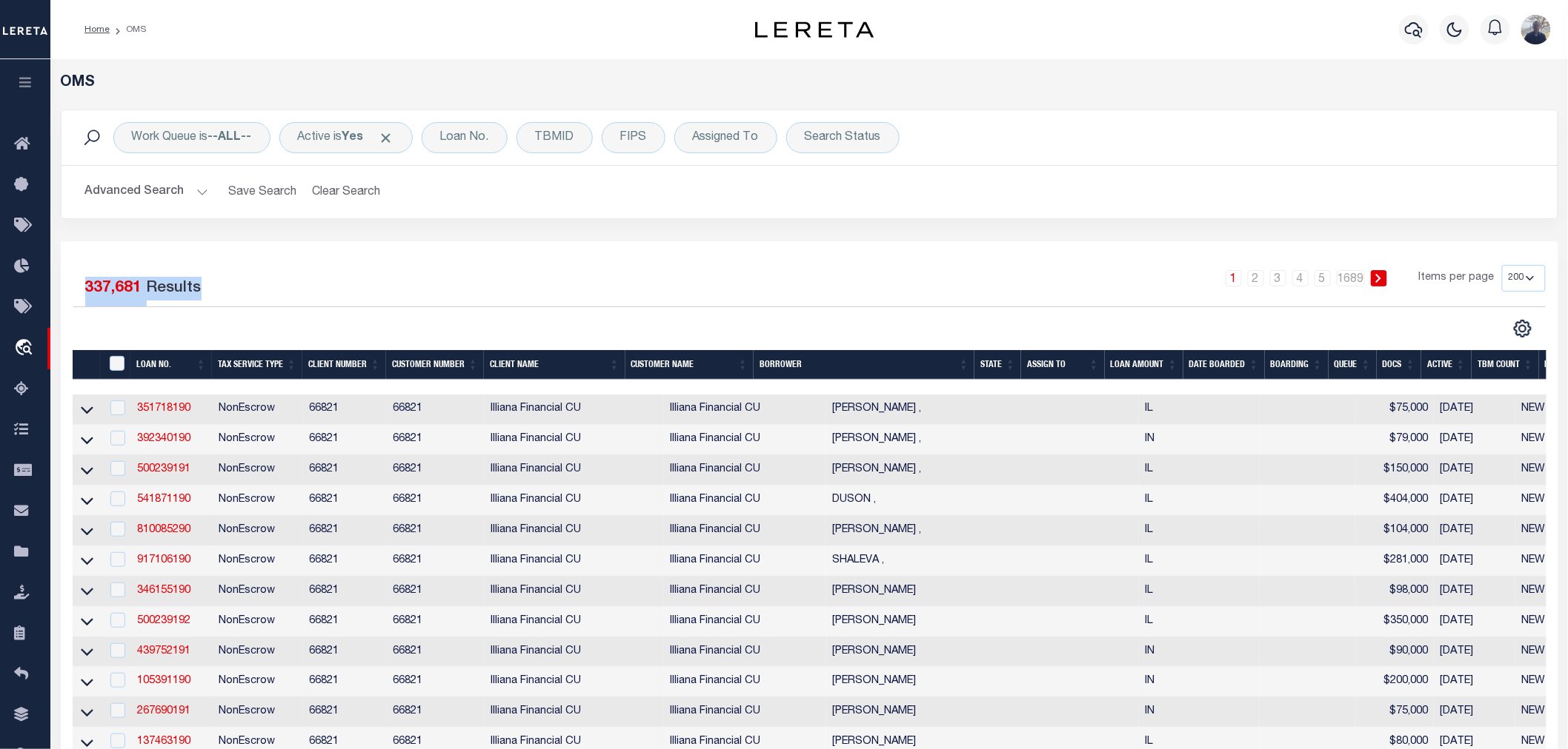
drag, startPoint x: 79, startPoint y: 290, endPoint x: 198, endPoint y: 289, distance: 119.0
click at [198, 289] on div "1 Selected 337,681 Results" at bounding box center [249, 285] width 351 height 42
click at [389, 136] on span "Click to Remove" at bounding box center [386, 138] width 15 height 15
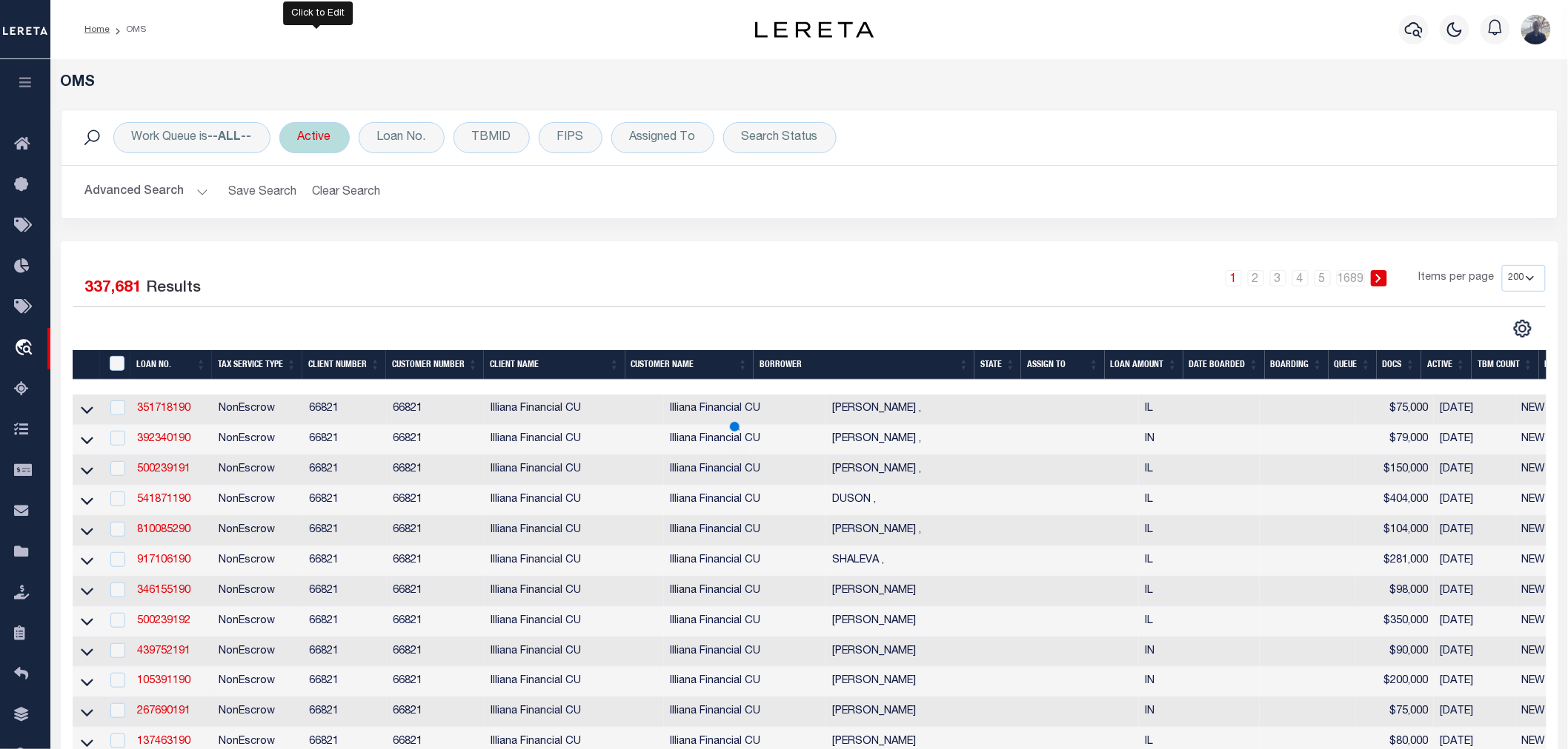
click at [319, 137] on div "Active" at bounding box center [314, 137] width 71 height 31
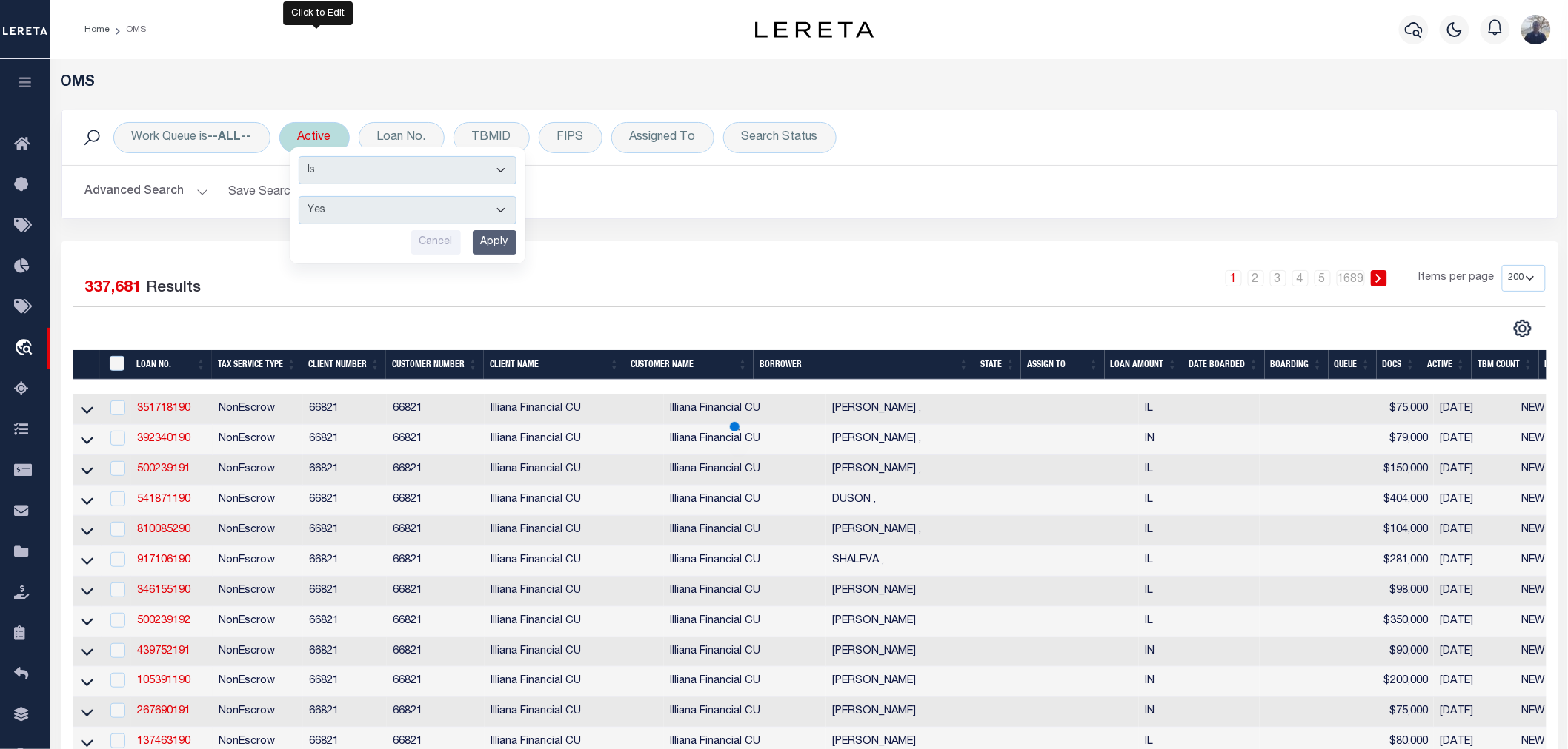
click at [431, 210] on select "Yes No" at bounding box center [407, 210] width 218 height 28
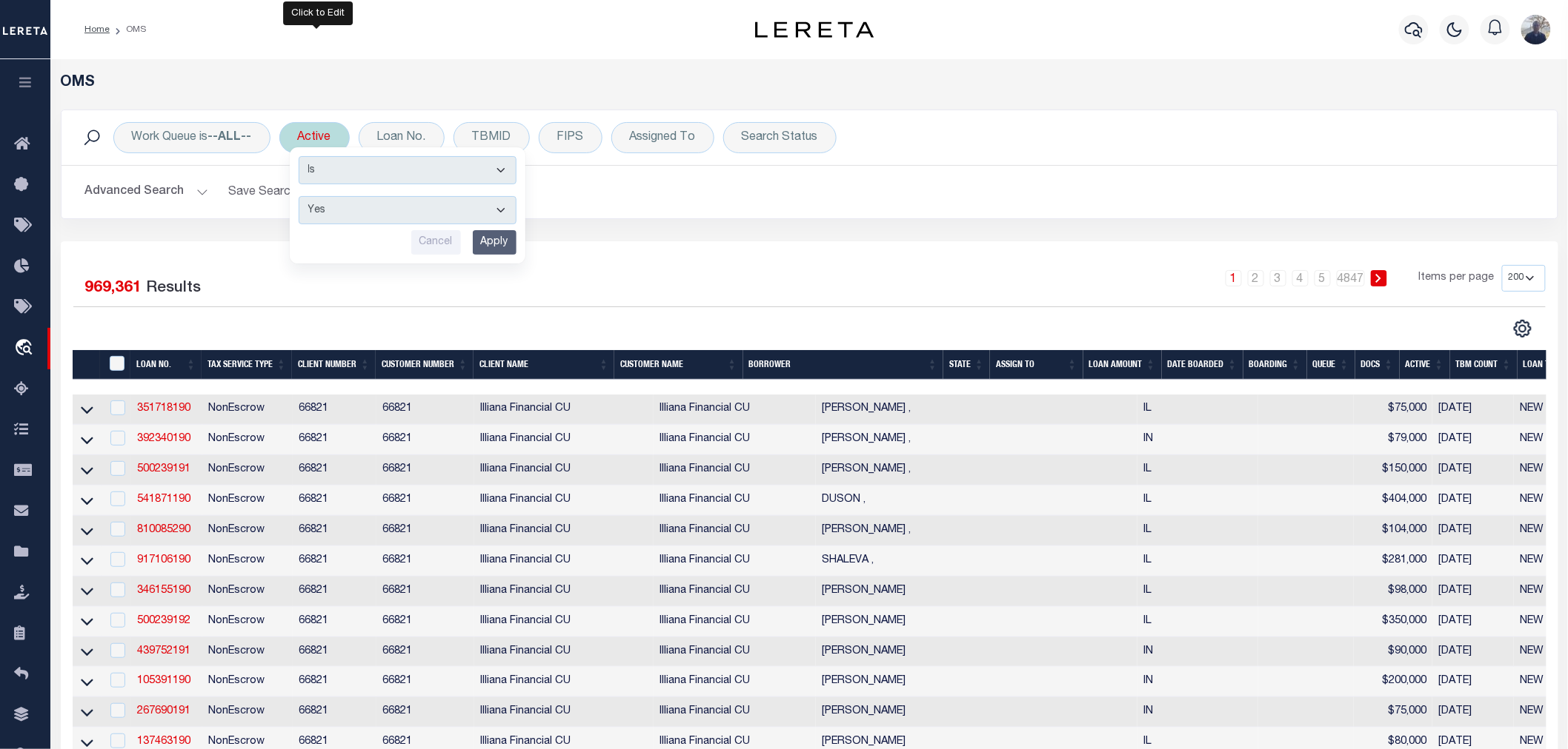
select select "false"
click at [301, 197] on select "Yes No" at bounding box center [407, 210] width 218 height 28
click at [486, 241] on input "Apply" at bounding box center [494, 242] width 44 height 24
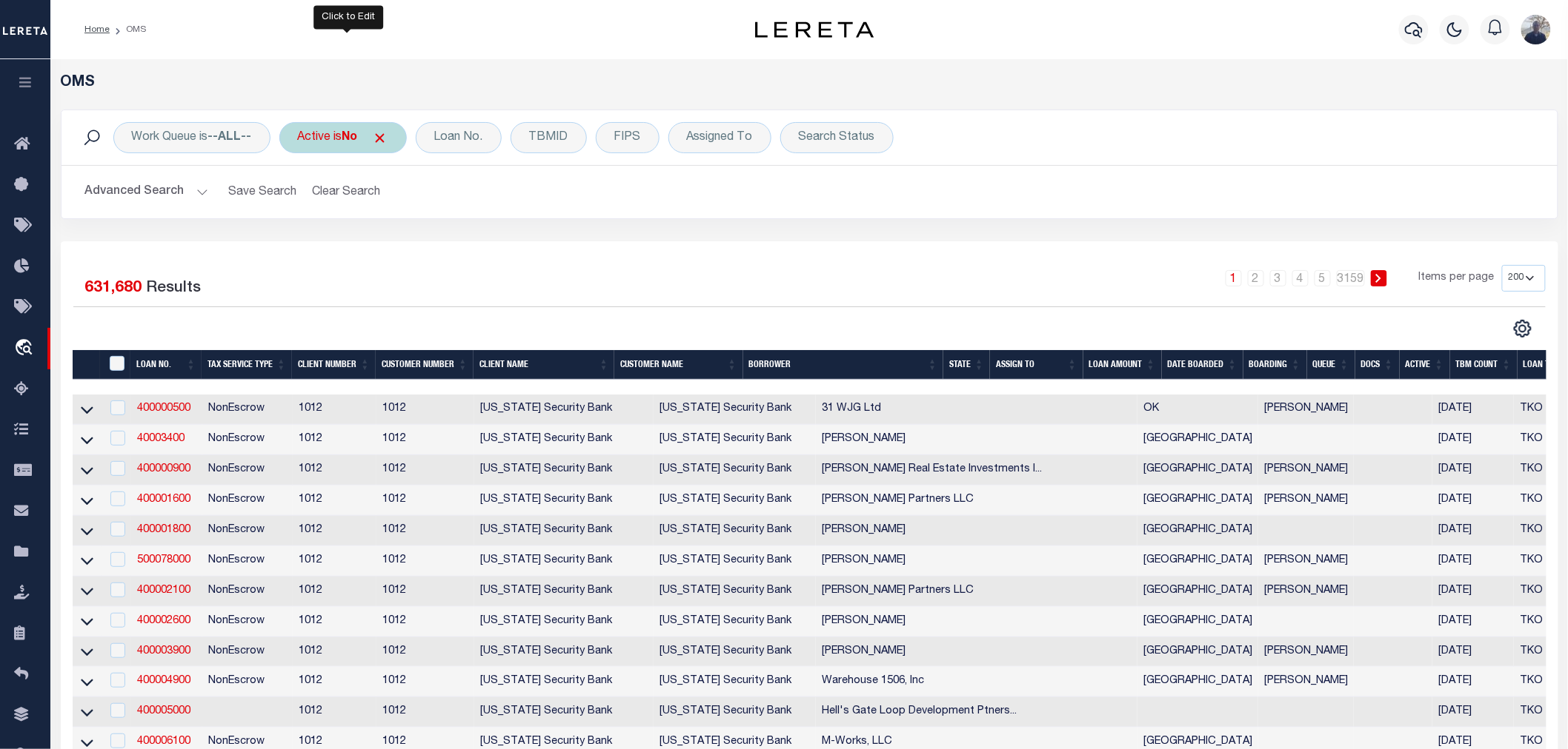
click at [345, 137] on div "Active is No" at bounding box center [343, 137] width 128 height 31
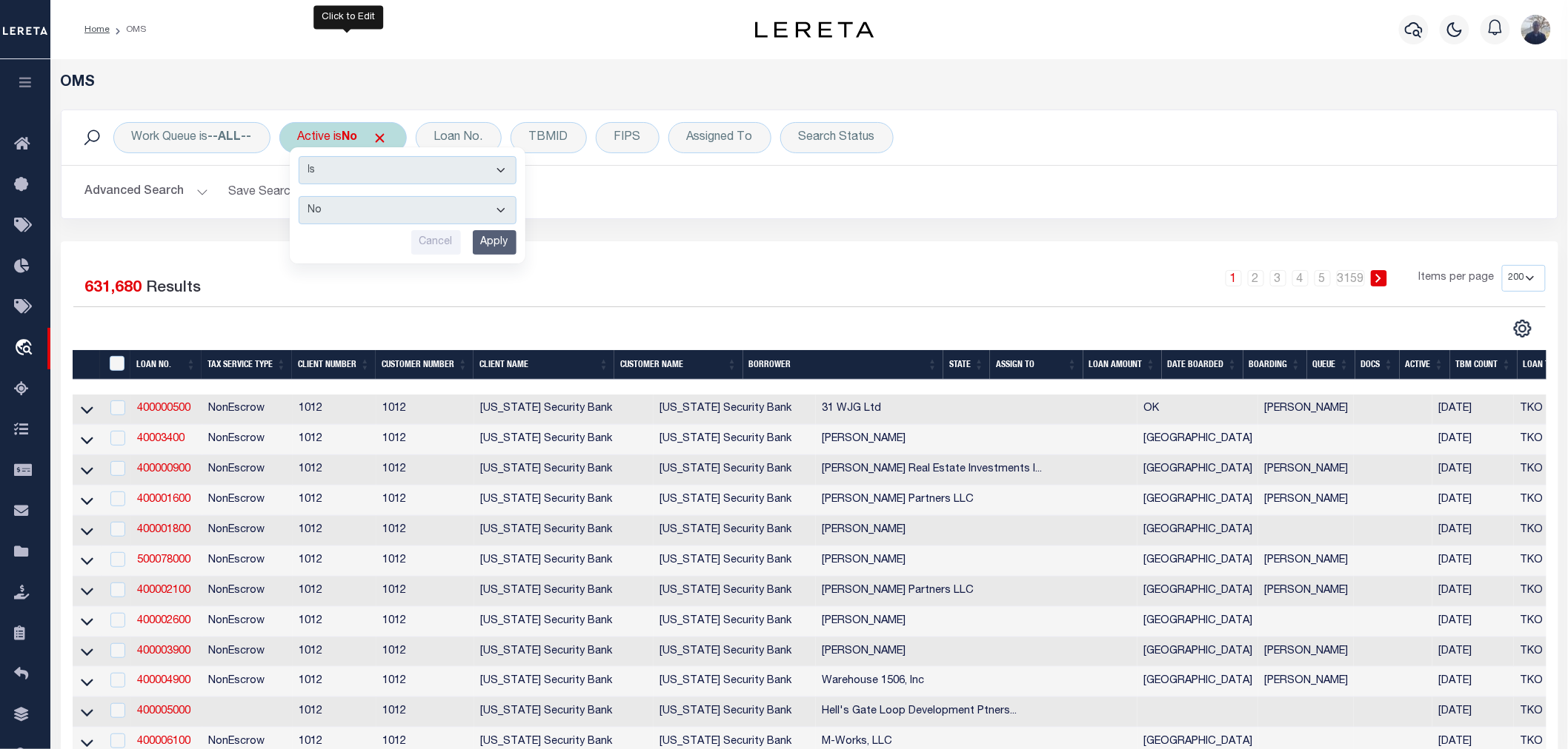
click at [349, 212] on select "Yes No" at bounding box center [407, 210] width 218 height 28
select select "true"
click at [301, 197] on select "Yes No" at bounding box center [407, 210] width 218 height 28
click at [504, 247] on input "Apply" at bounding box center [494, 242] width 44 height 24
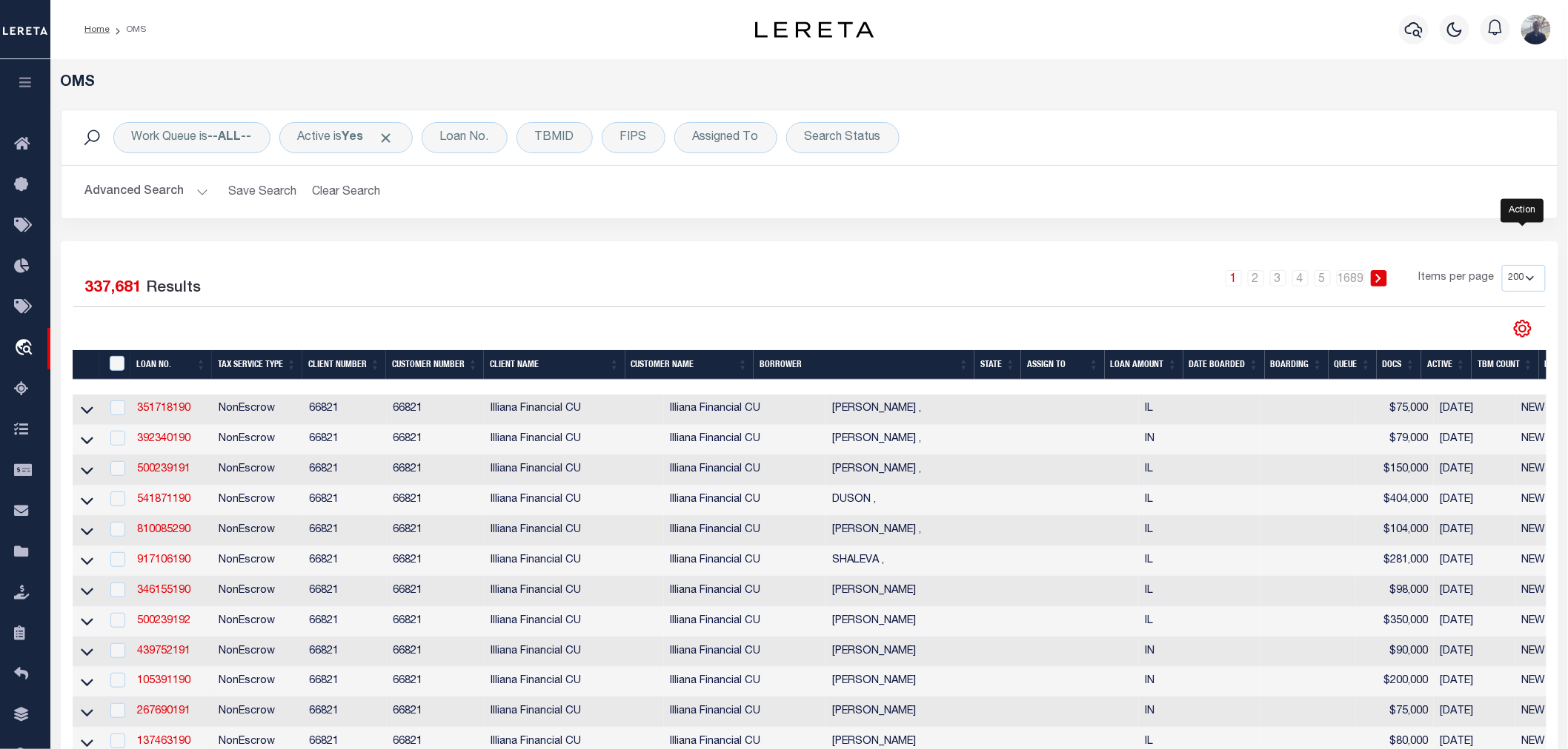
click at [1264, 323] on icon "" at bounding box center [1522, 329] width 19 height 19
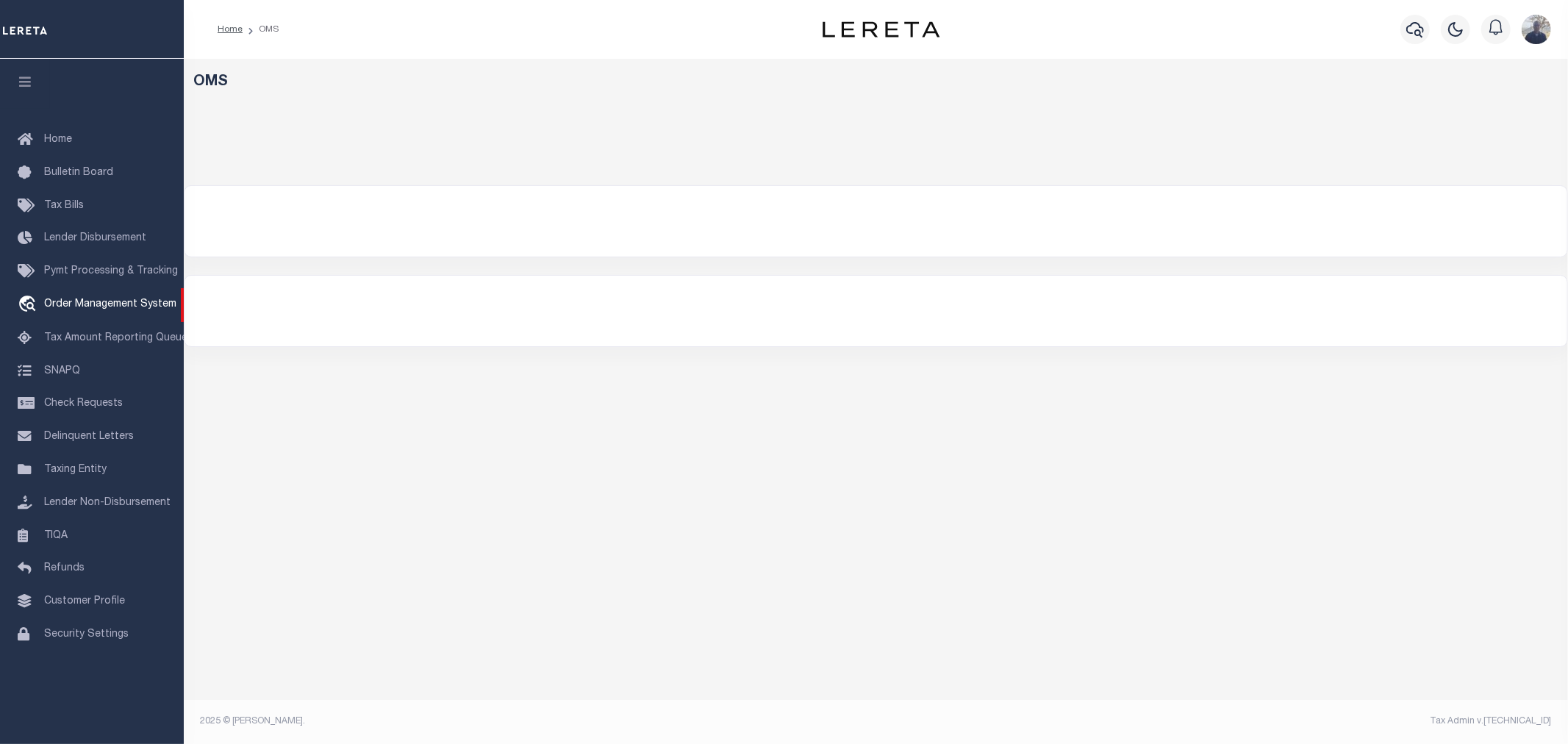
select select "200"
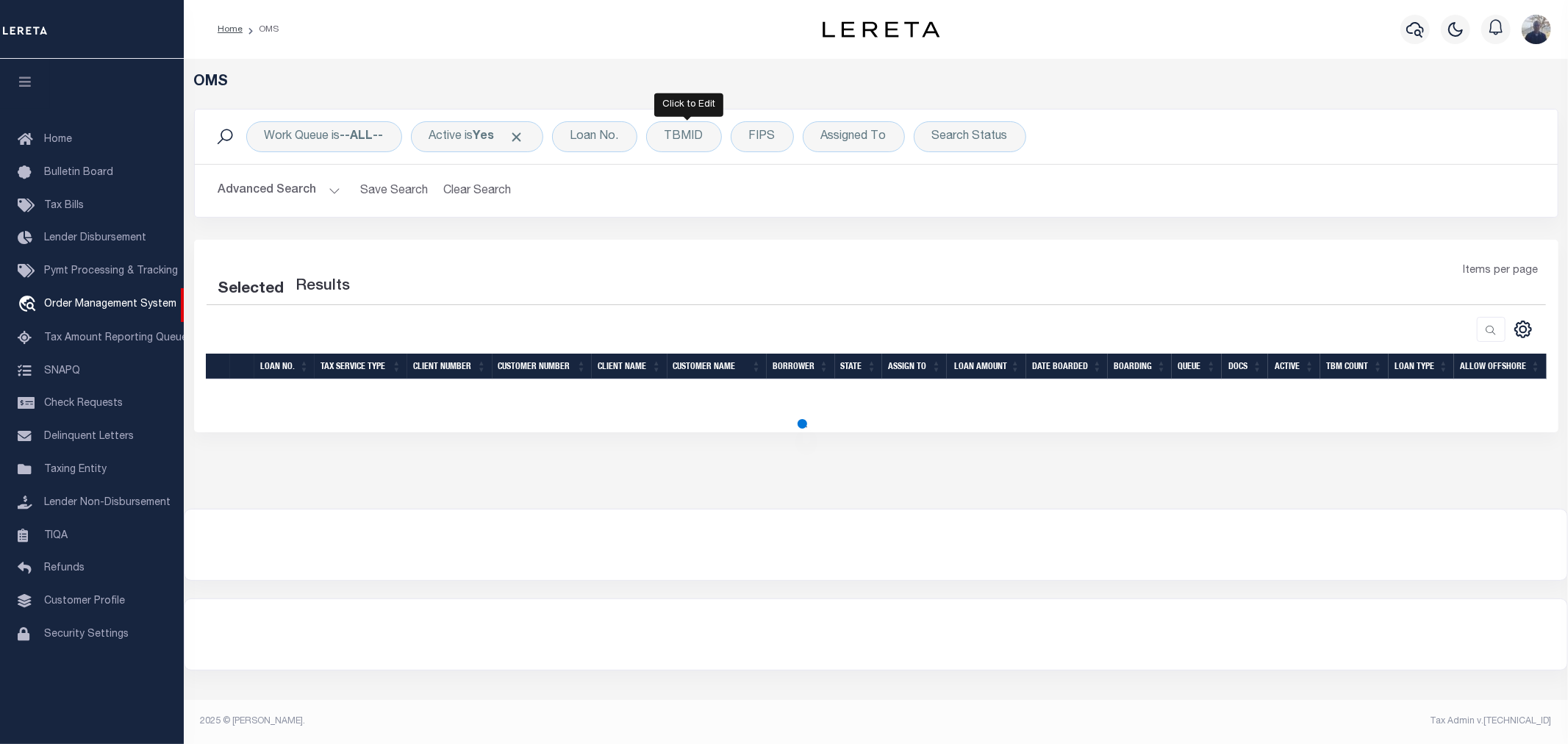
select select "200"
